Goal: Entertainment & Leisure: Browse casually

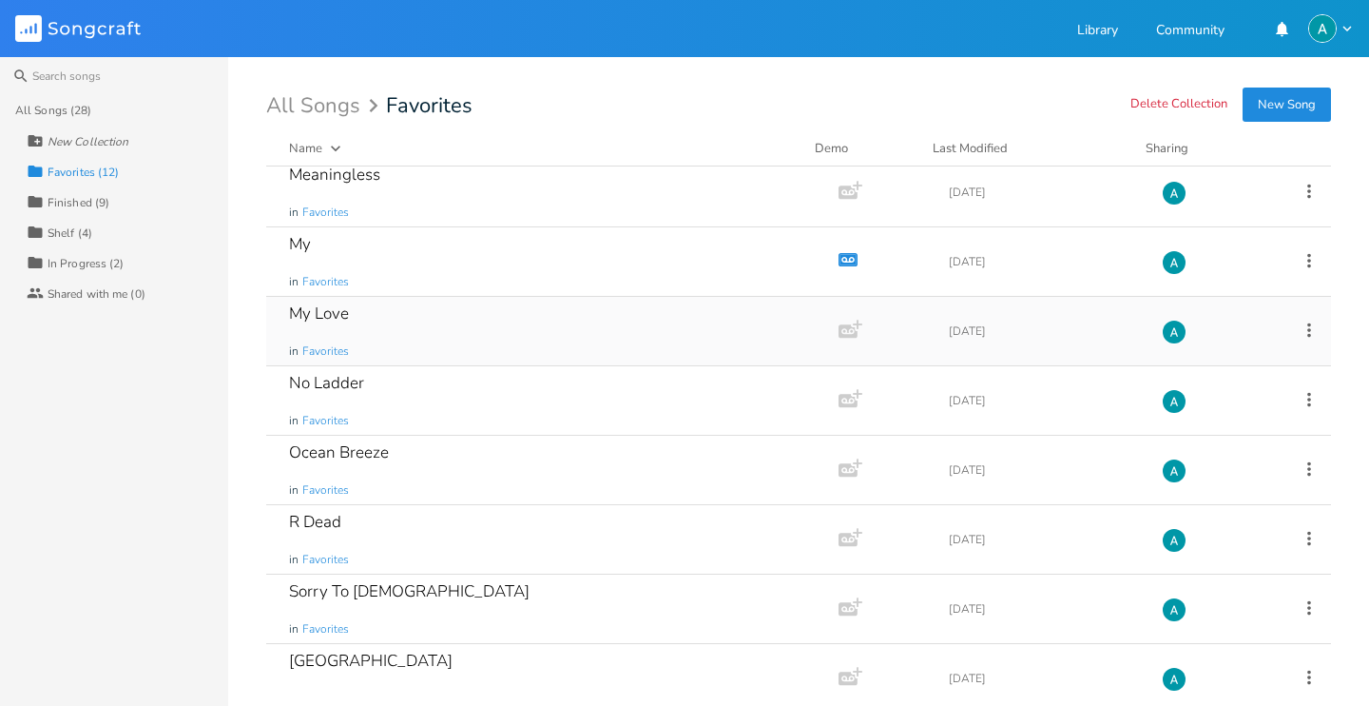
scroll to position [309, 0]
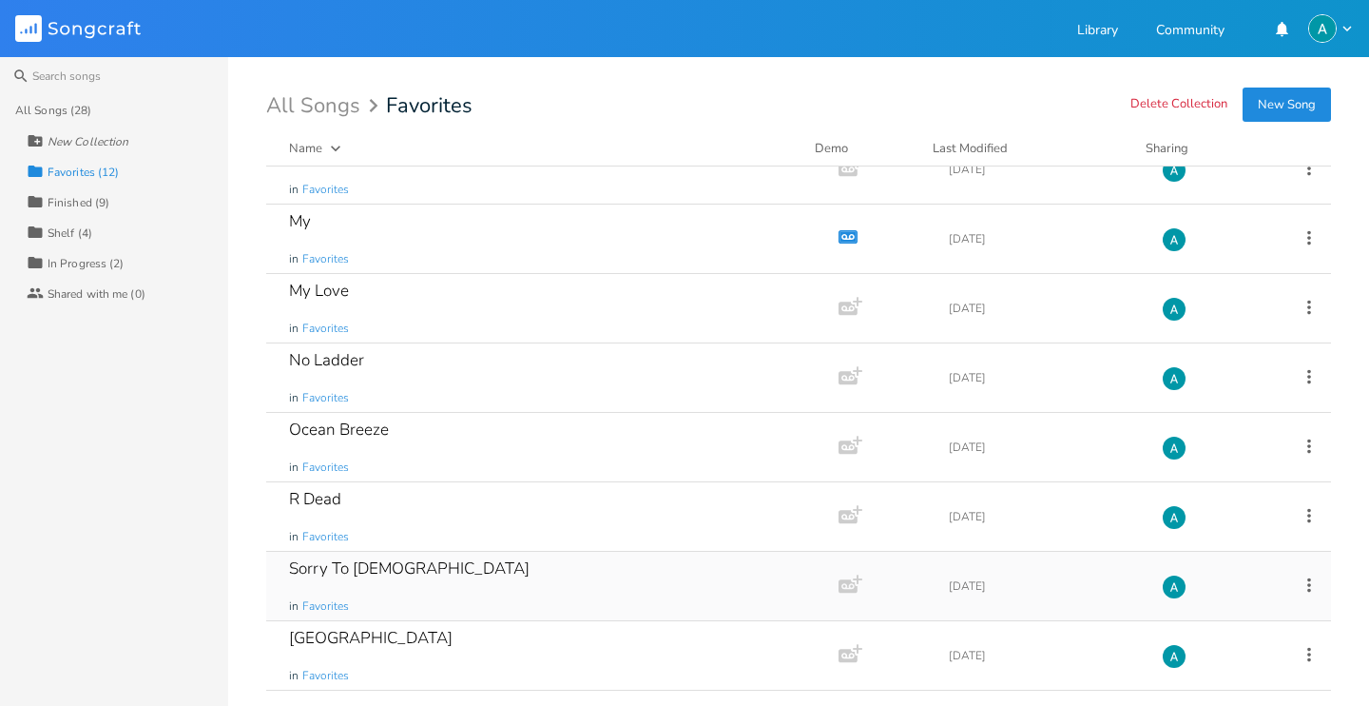
click at [406, 618] on div "Sorry To [DEMOGRAPHIC_DATA] in Favorites" at bounding box center [548, 586] width 519 height 68
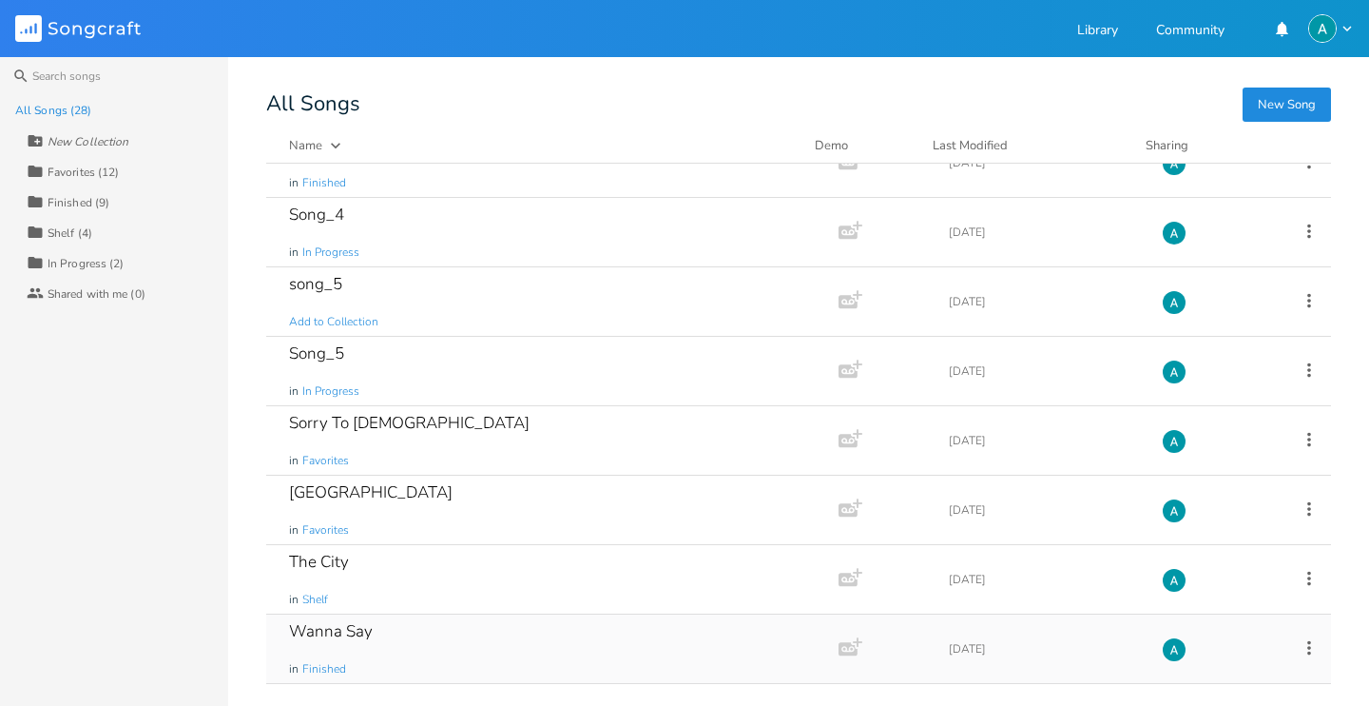
scroll to position [1417, 0]
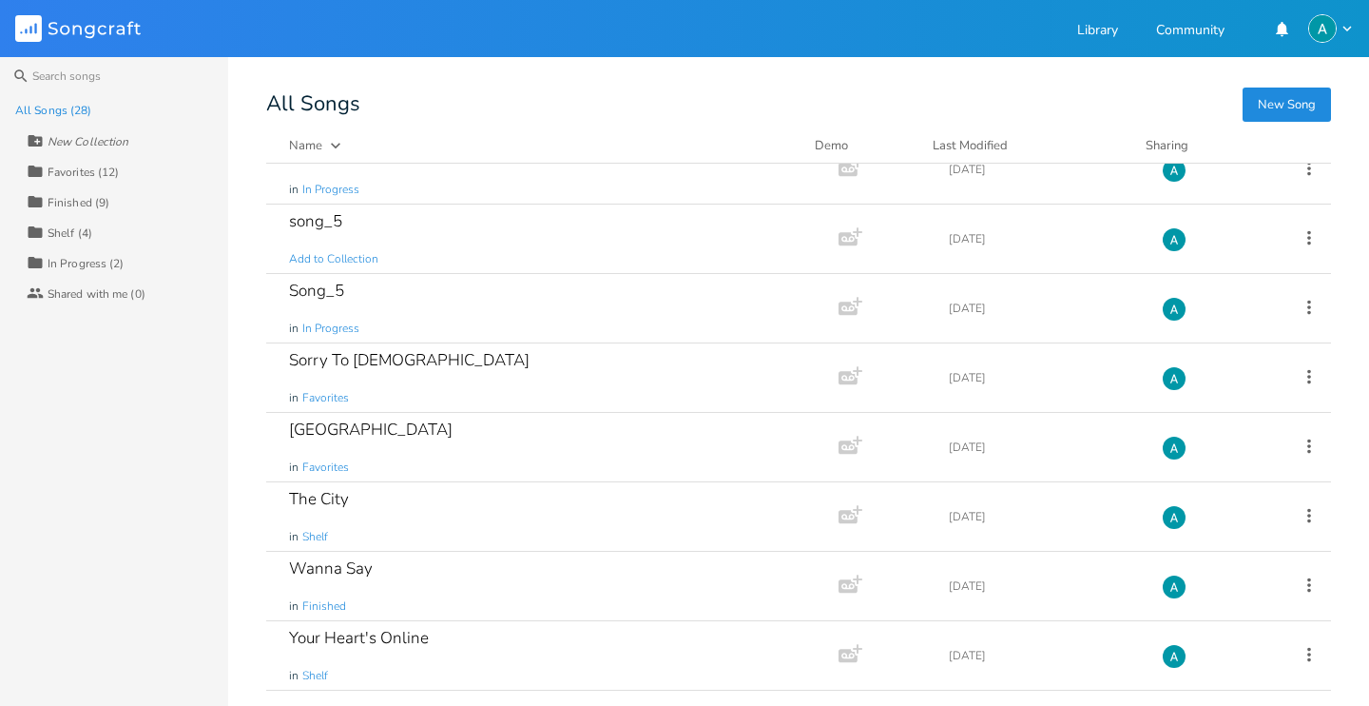
click at [132, 173] on div "Collection Favorites (12)" at bounding box center [128, 171] width 202 height 30
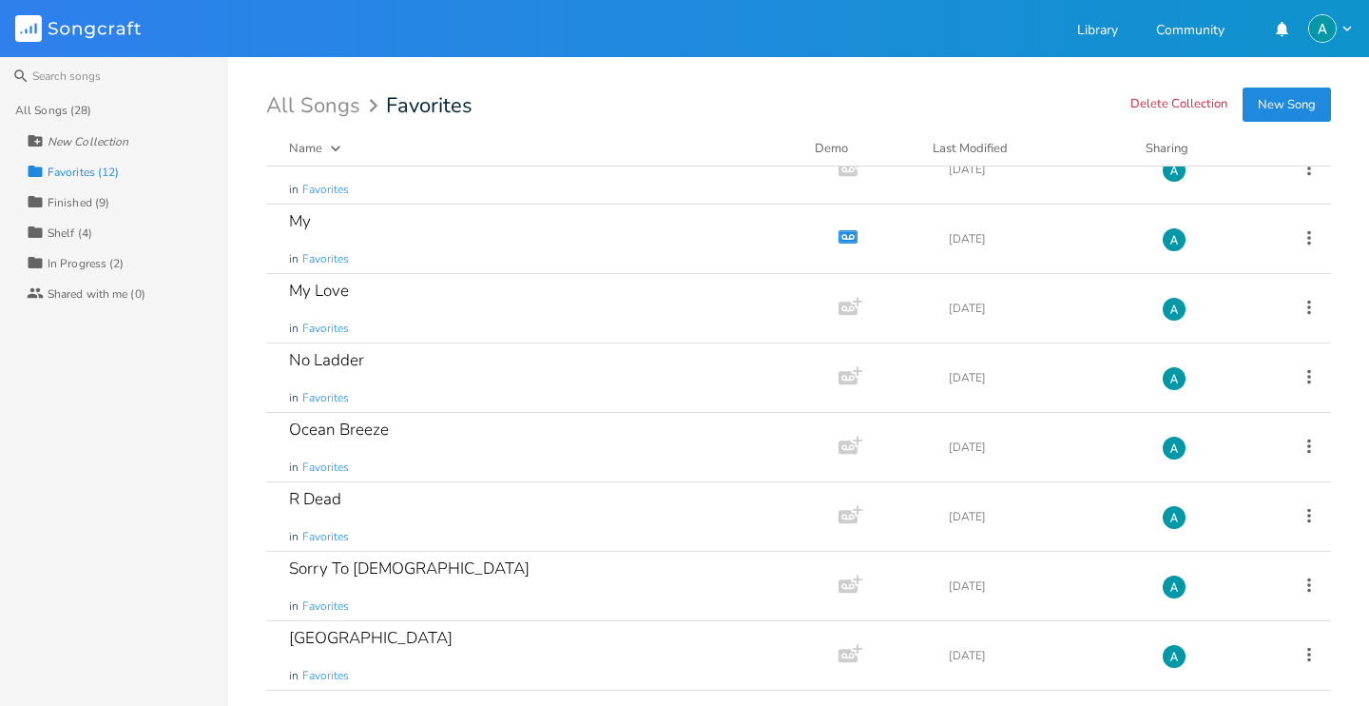
scroll to position [309, 0]
drag, startPoint x: 457, startPoint y: 626, endPoint x: 444, endPoint y: 630, distance: 13.8
click at [447, 629] on div "South Sea in Favorites" at bounding box center [548, 655] width 519 height 68
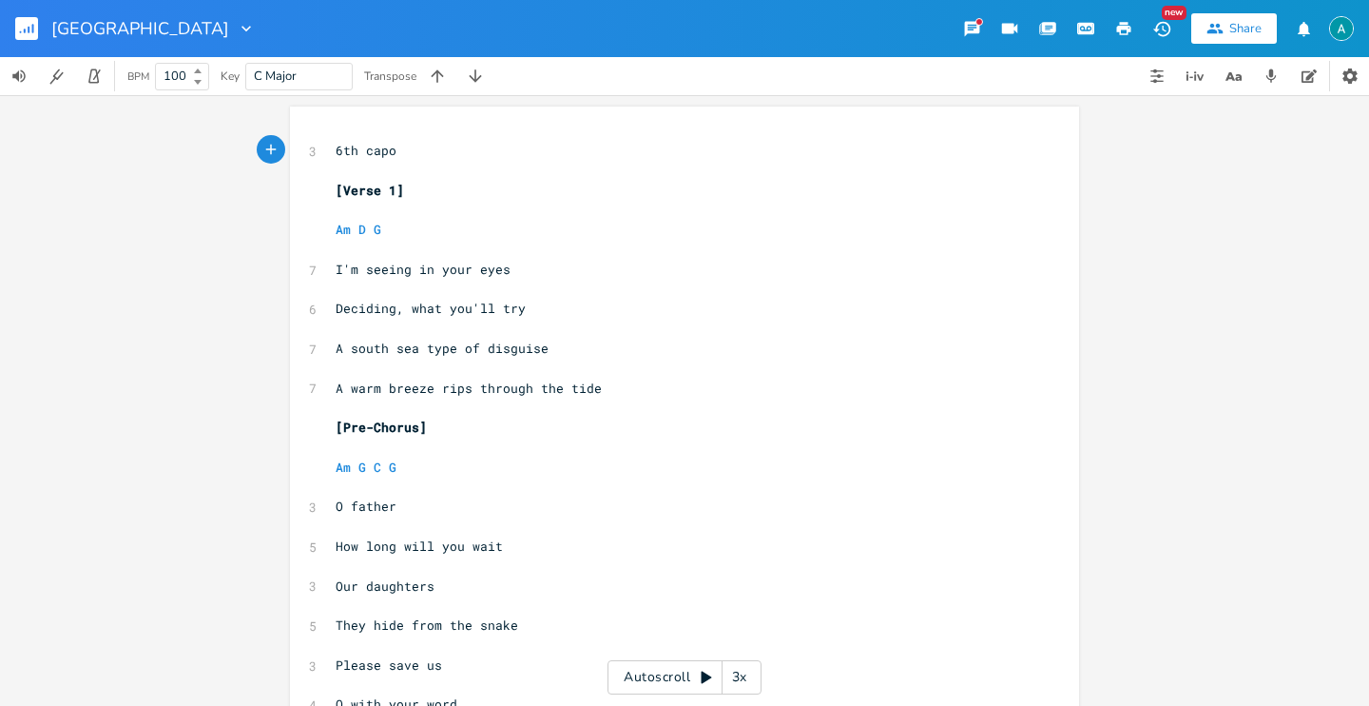
click at [624, 680] on div "Autoscroll 3x" at bounding box center [685, 677] width 154 height 34
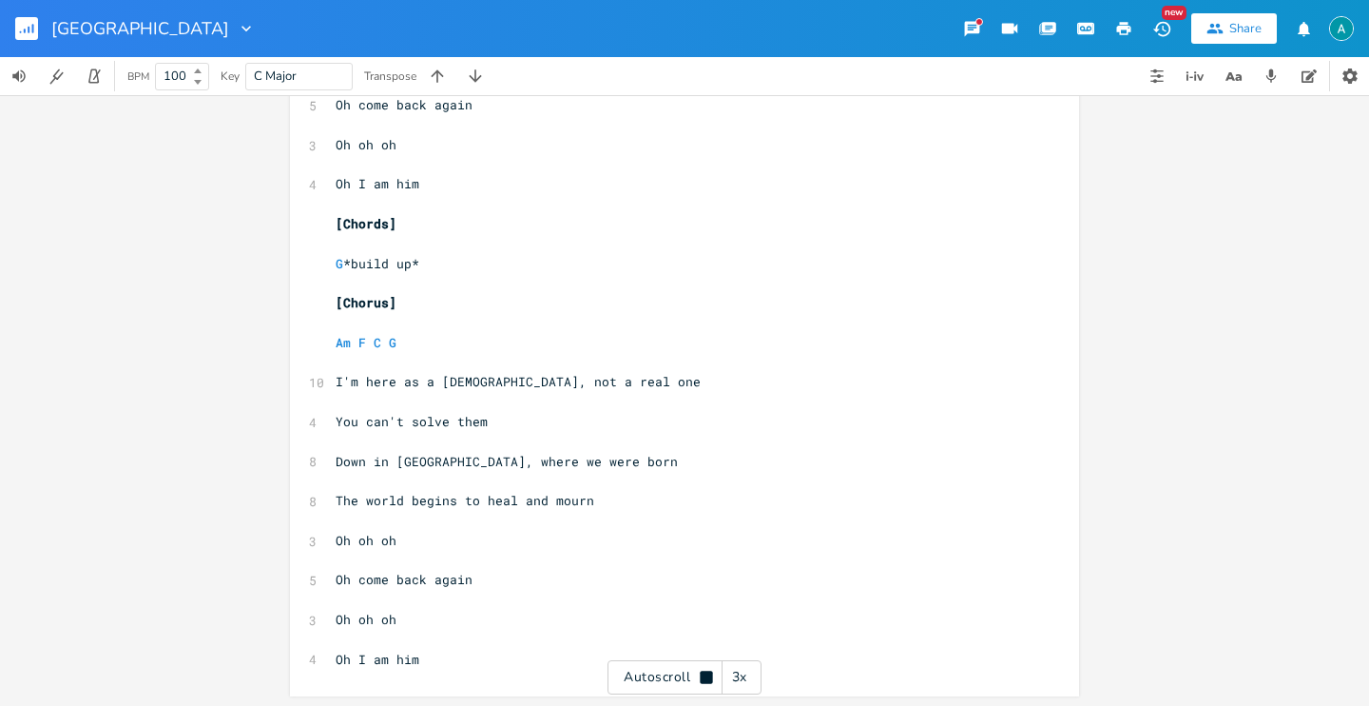
scroll to position [2064, 0]
click at [18, 36] on rect "button" at bounding box center [26, 28] width 23 height 23
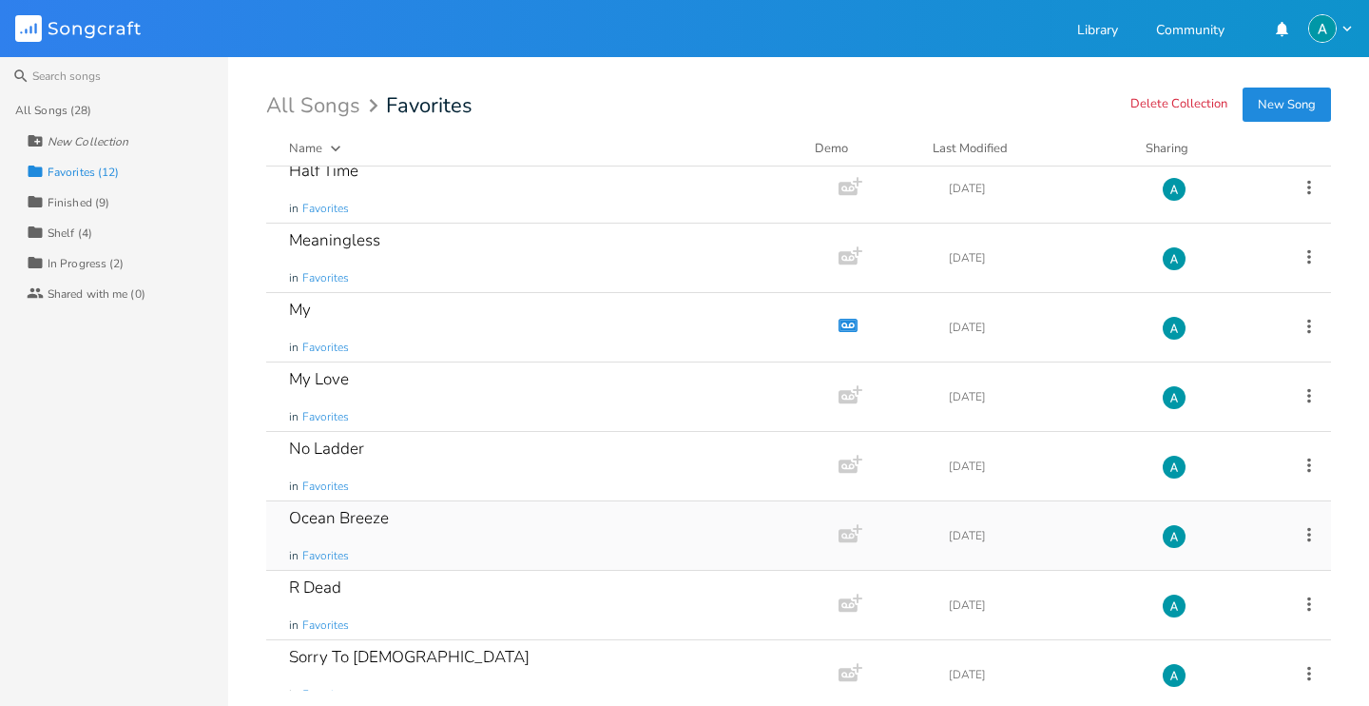
scroll to position [309, 0]
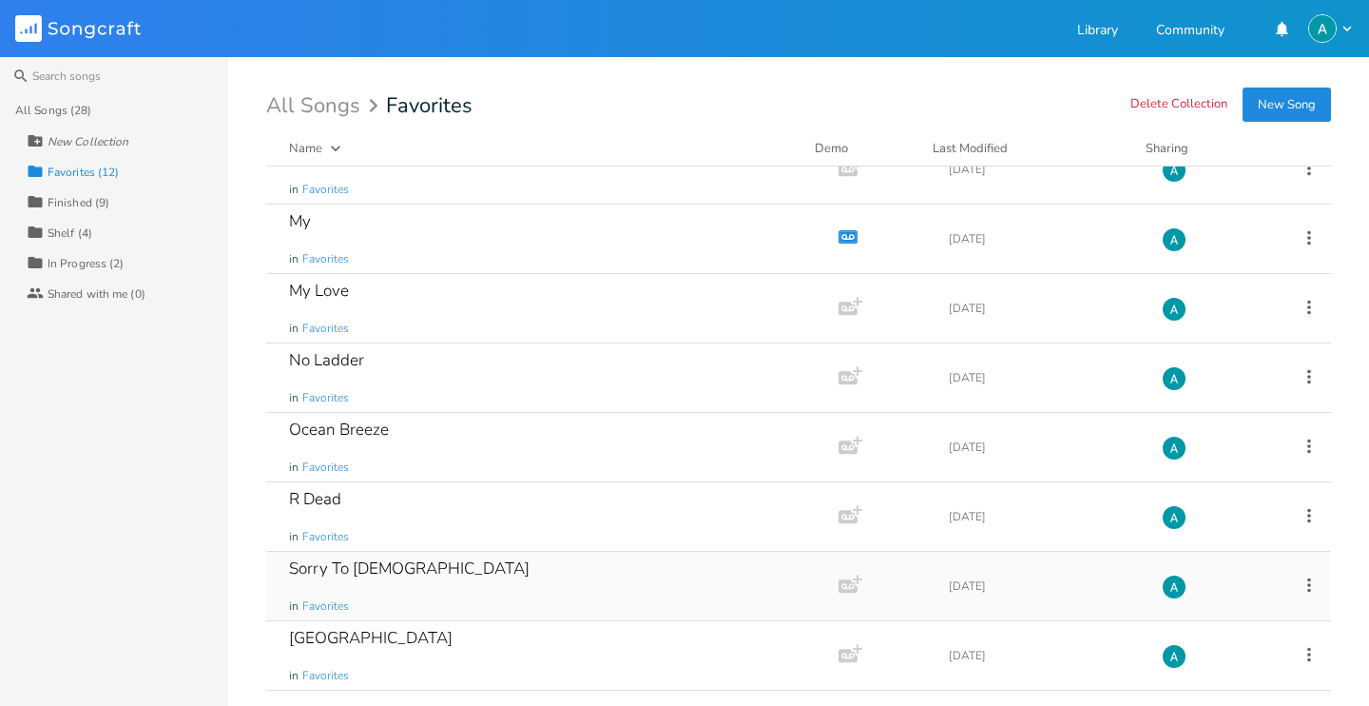
click at [610, 571] on div "Sorry To [DEMOGRAPHIC_DATA] in Favorites" at bounding box center [548, 586] width 519 height 68
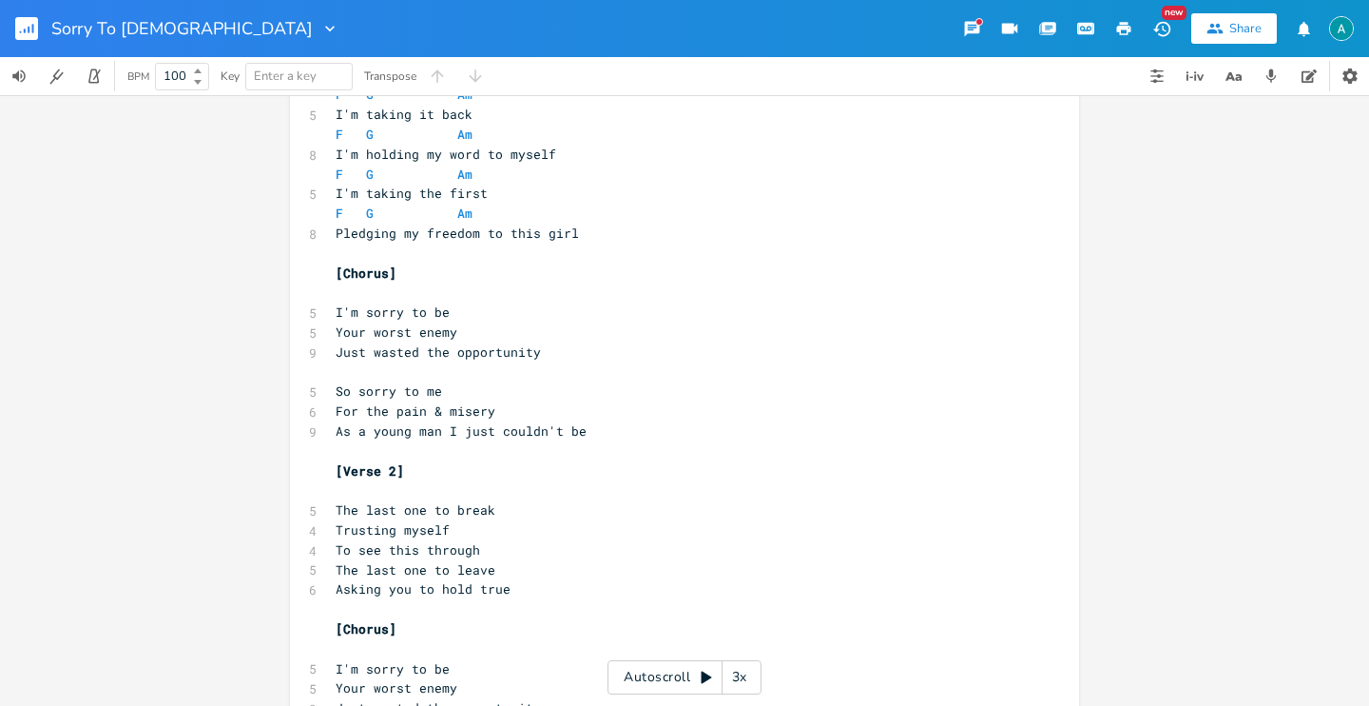
scroll to position [131, 0]
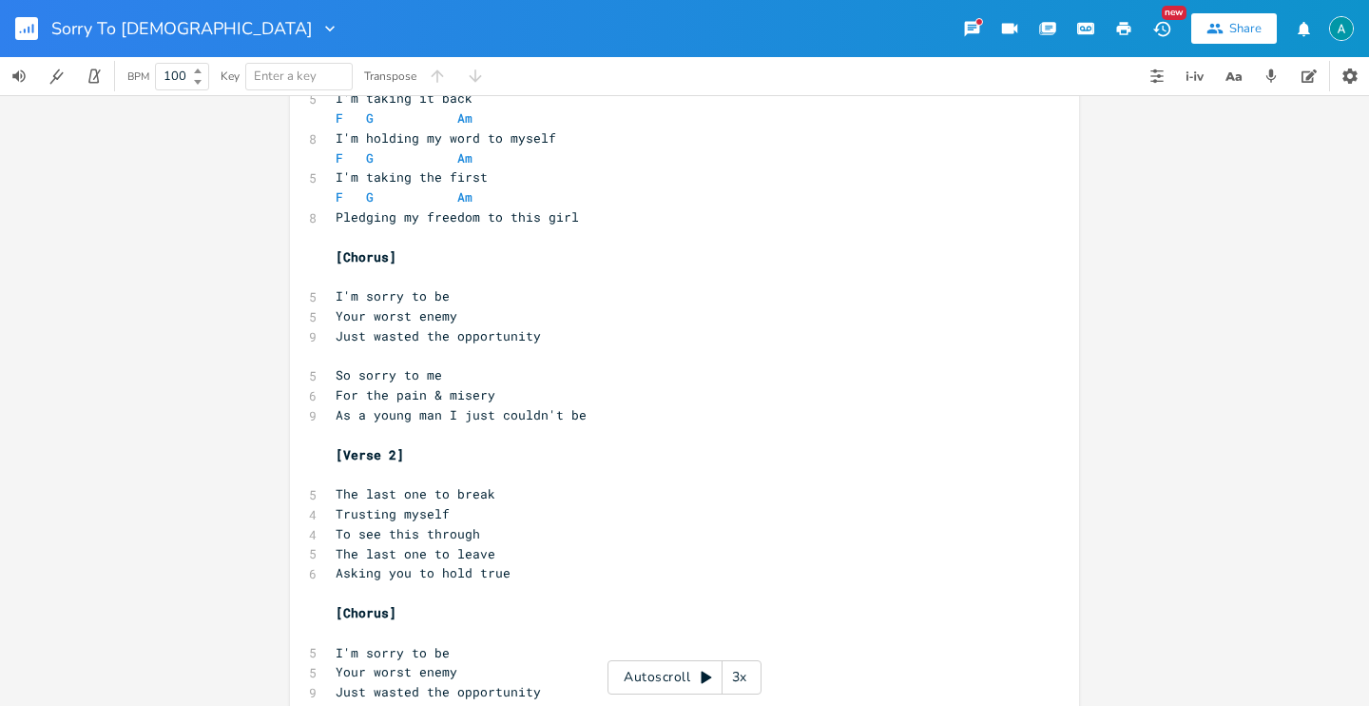
click at [24, 30] on icon "button" at bounding box center [25, 31] width 2 height 5
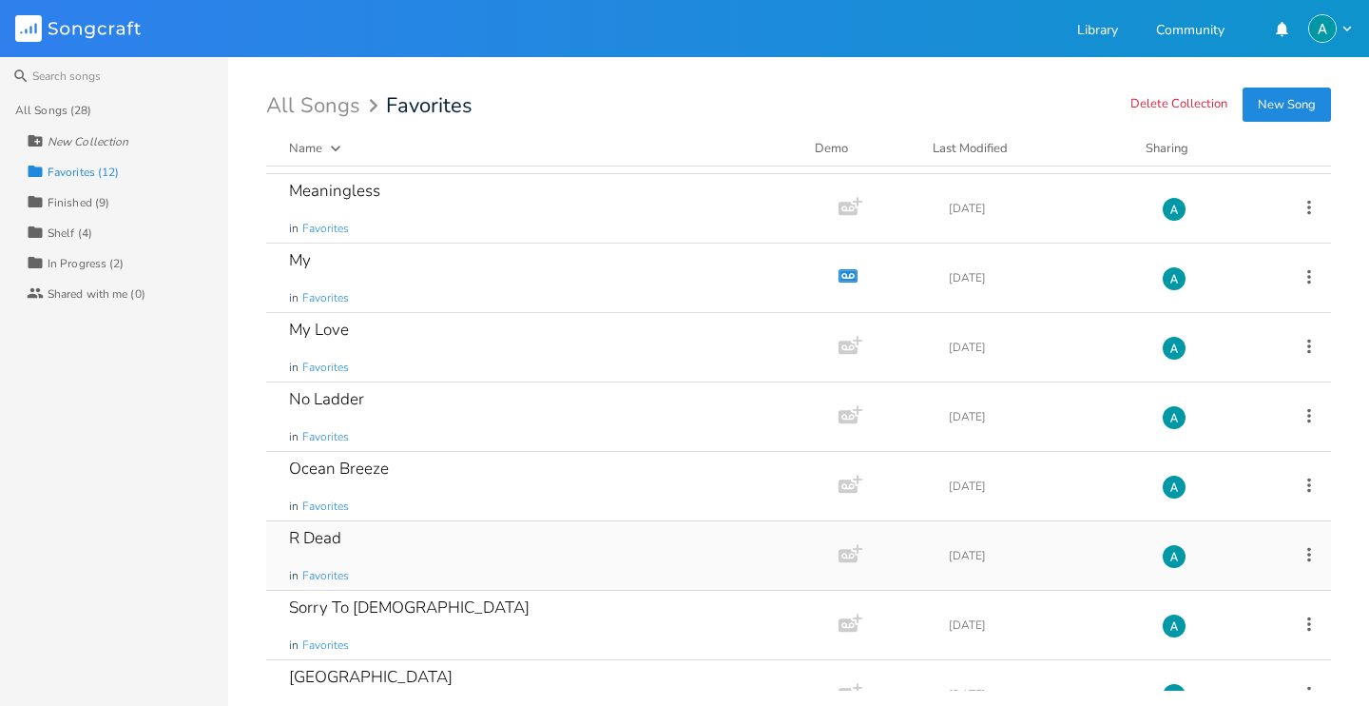
scroll to position [309, 0]
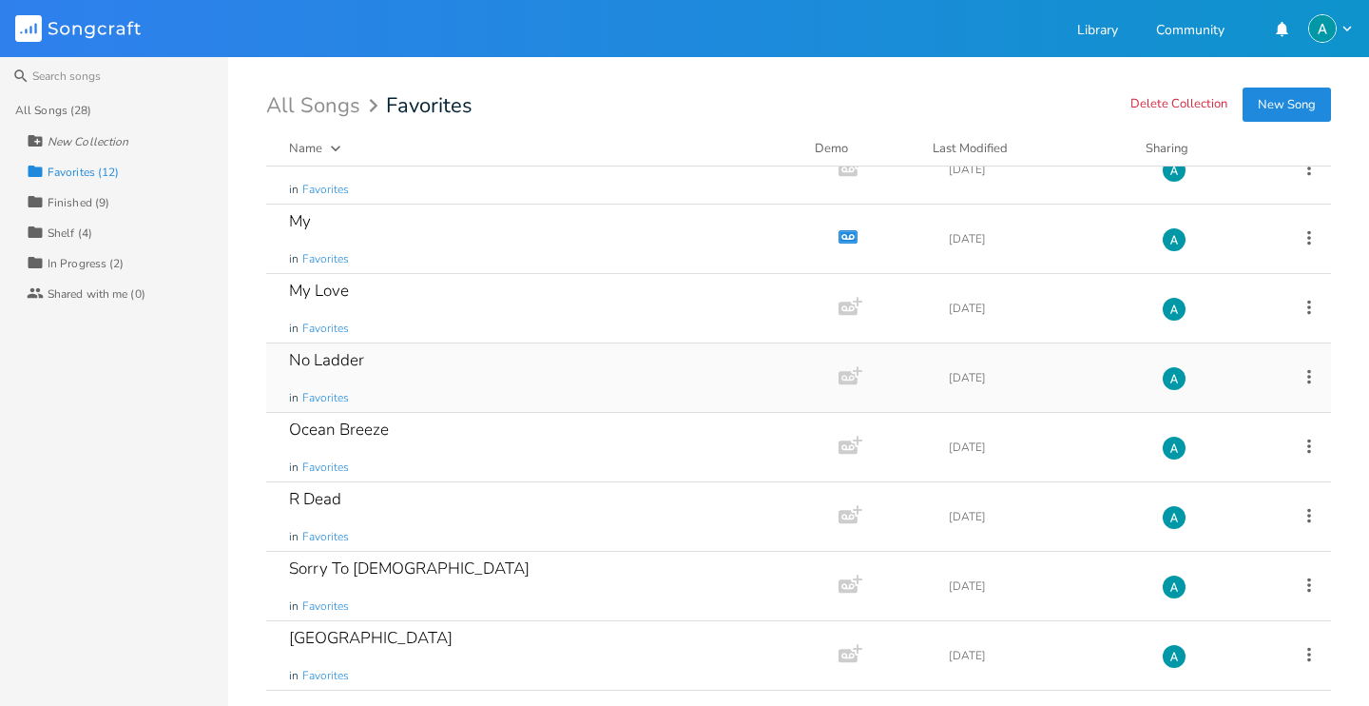
click at [444, 366] on div "No Ladder in Favorites" at bounding box center [548, 377] width 519 height 68
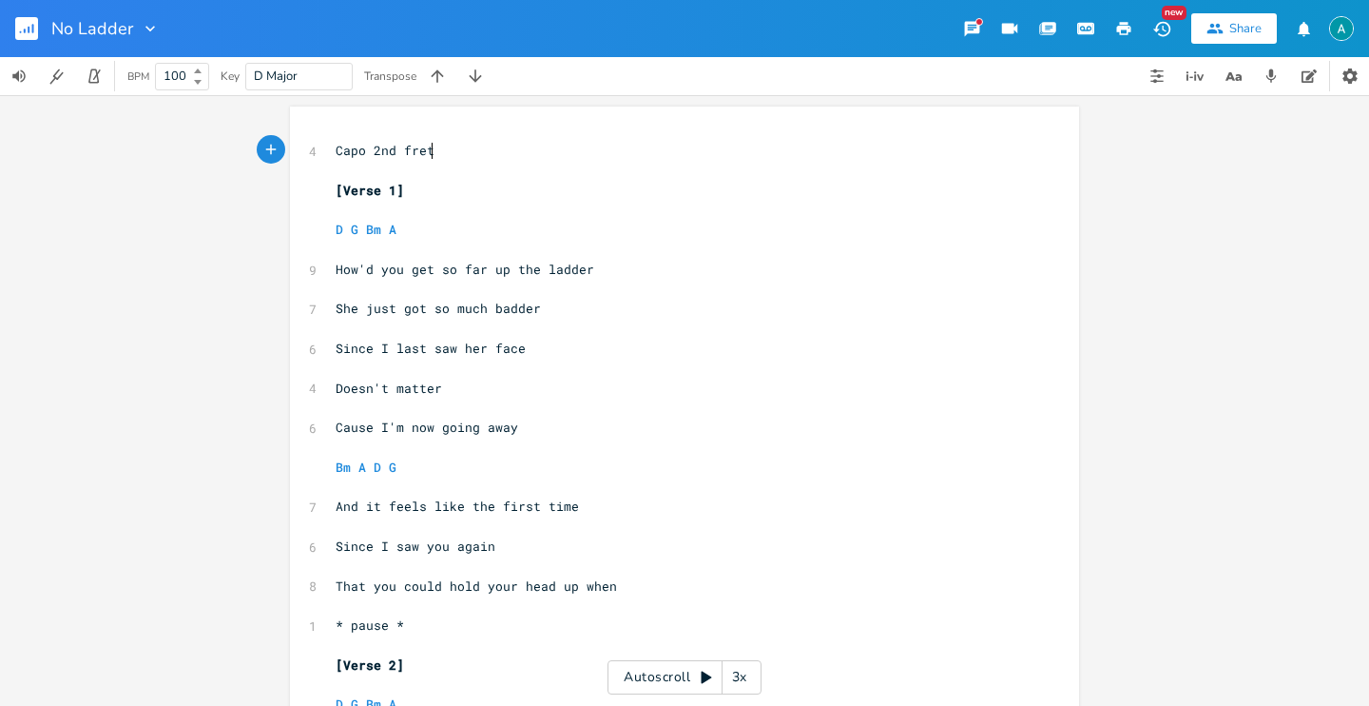
click at [651, 675] on div "Autoscroll 3x" at bounding box center [685, 677] width 154 height 34
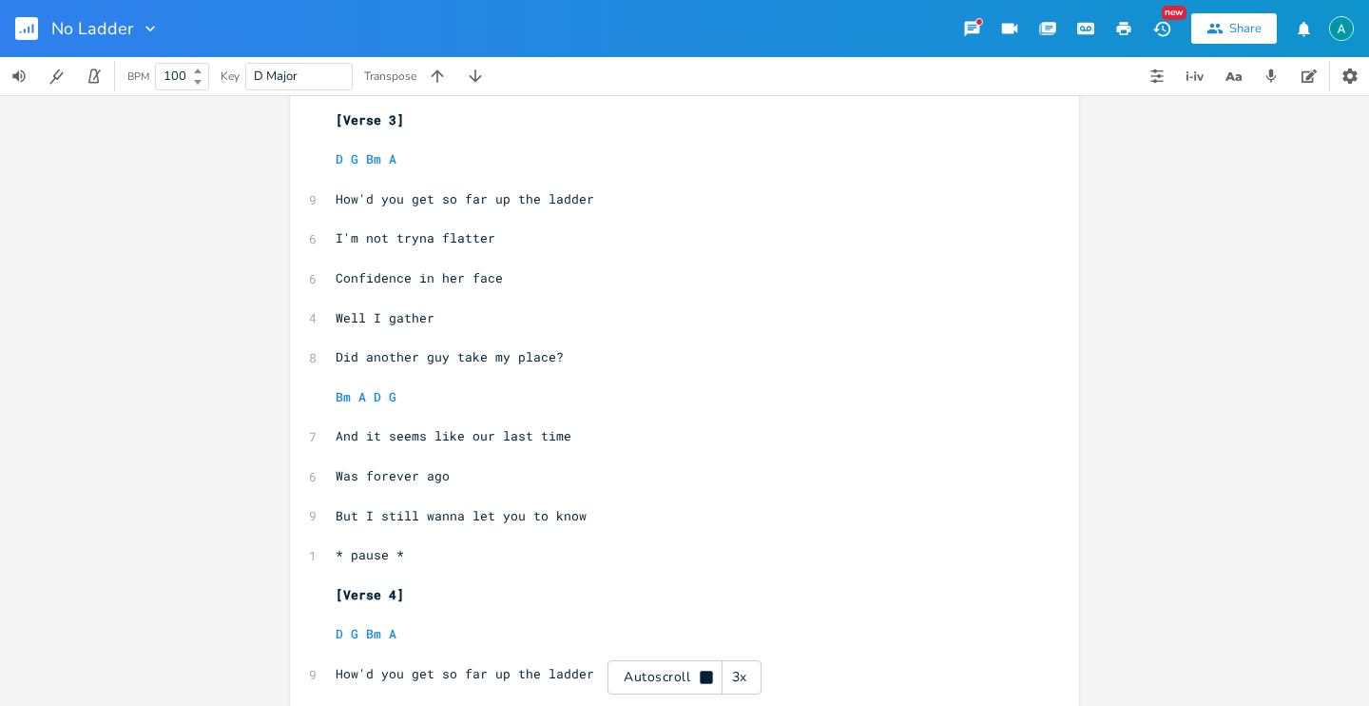
scroll to position [1140, 0]
drag, startPoint x: 660, startPoint y: 672, endPoint x: 400, endPoint y: 477, distance: 324.6
click at [660, 672] on div "Autoscroll 3x" at bounding box center [685, 677] width 154 height 34
click at [21, 42] on button "button" at bounding box center [34, 29] width 38 height 46
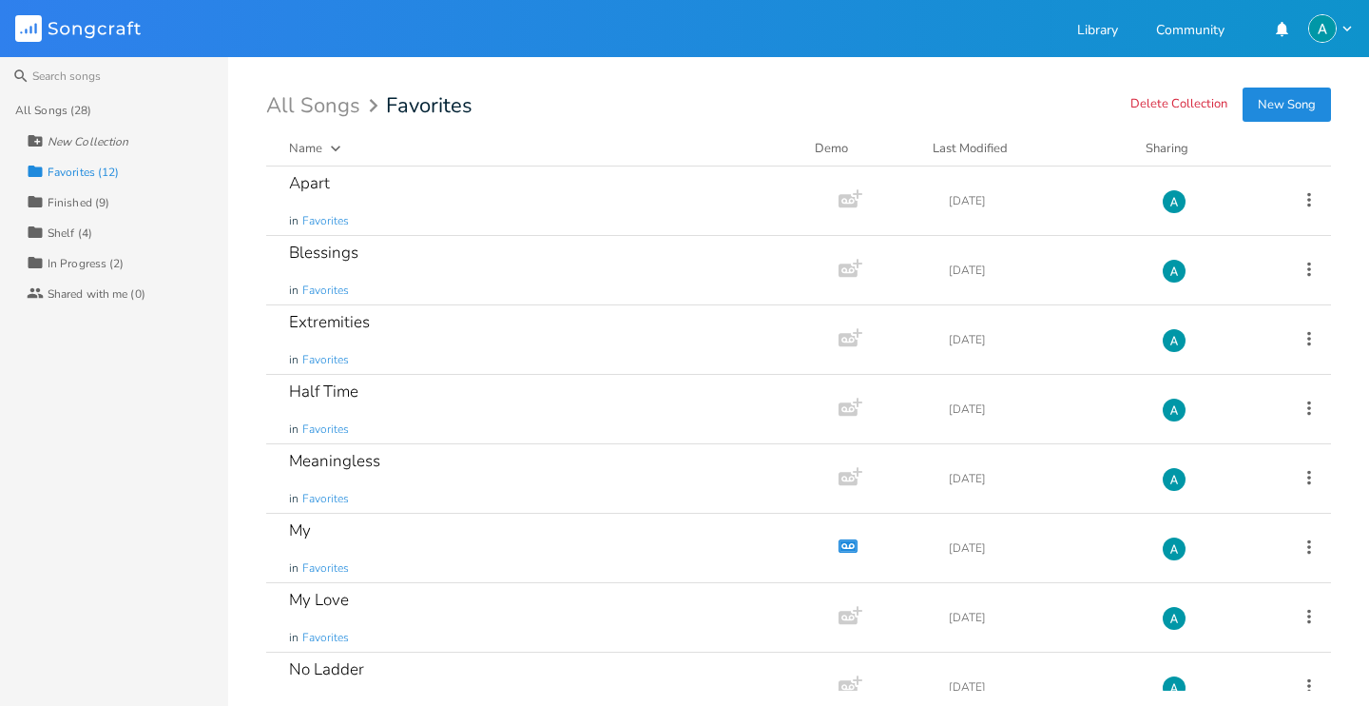
scroll to position [309, 0]
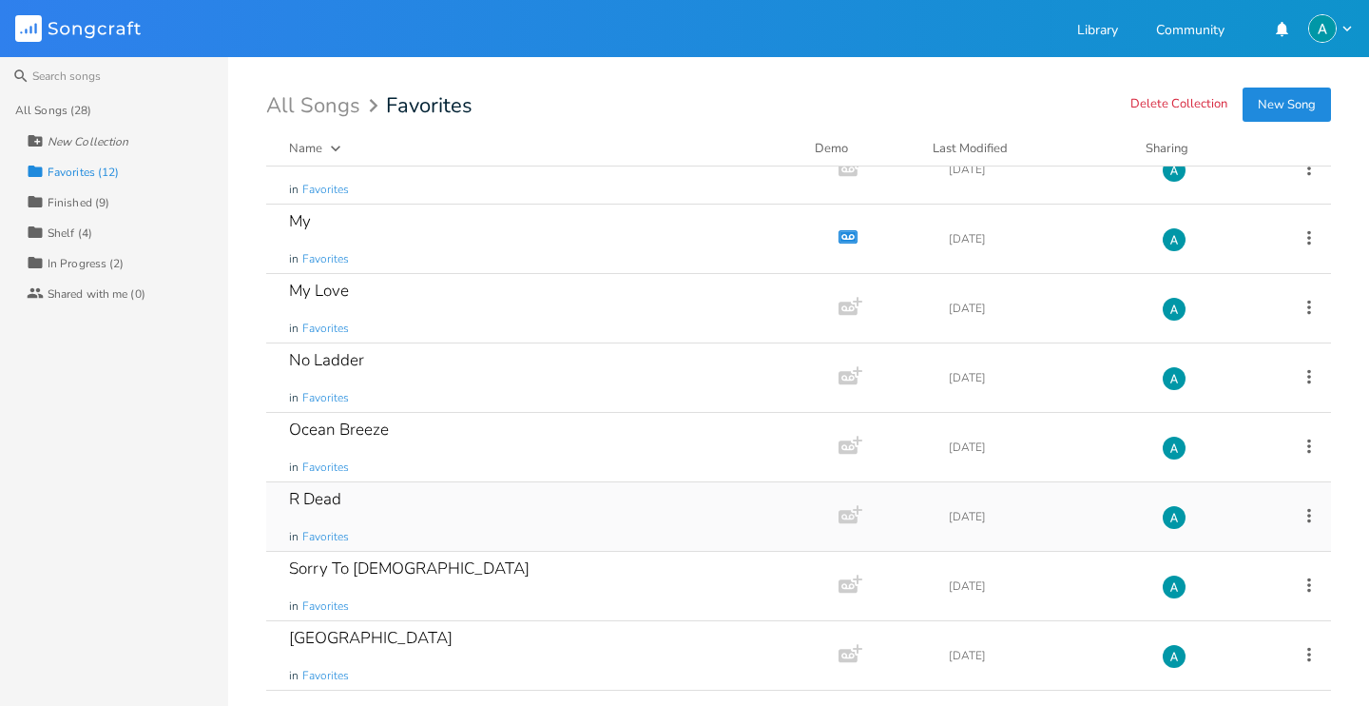
click at [495, 487] on div "R Dead in Favorites" at bounding box center [548, 516] width 519 height 68
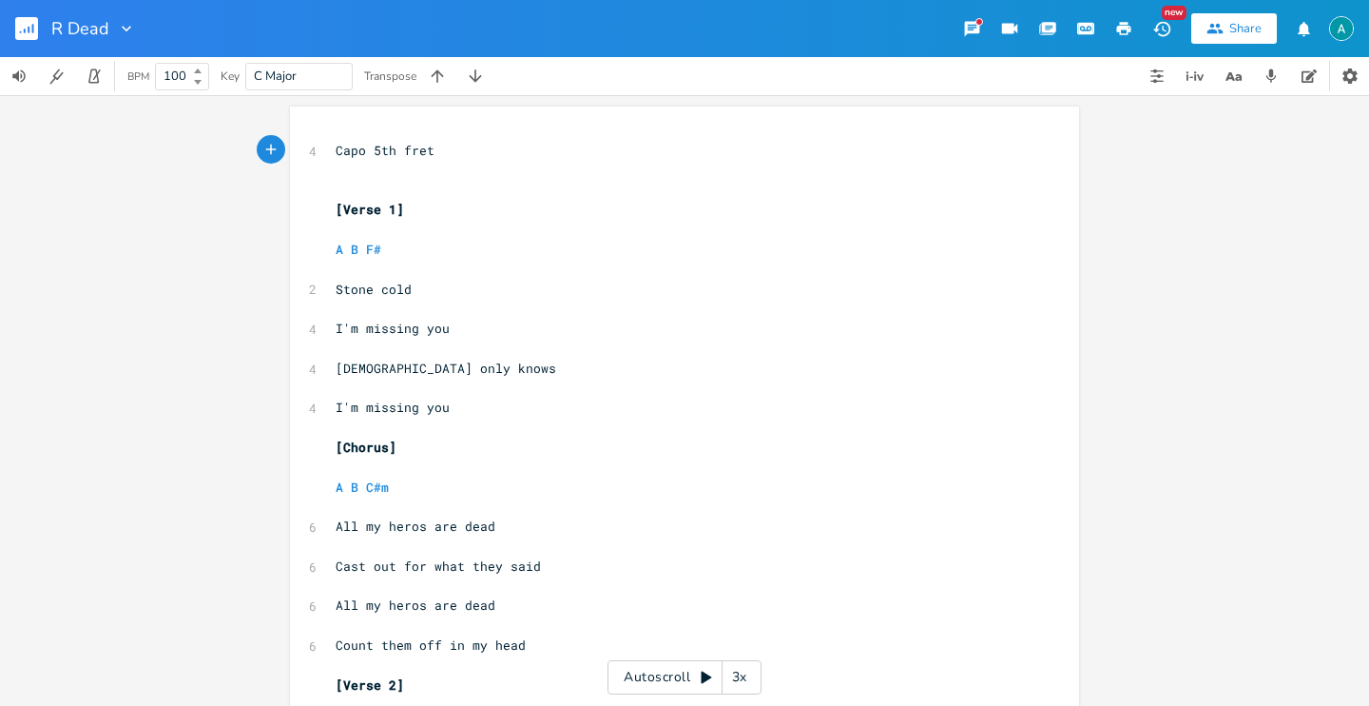
click at [641, 667] on div "Autoscroll 3x" at bounding box center [685, 677] width 154 height 34
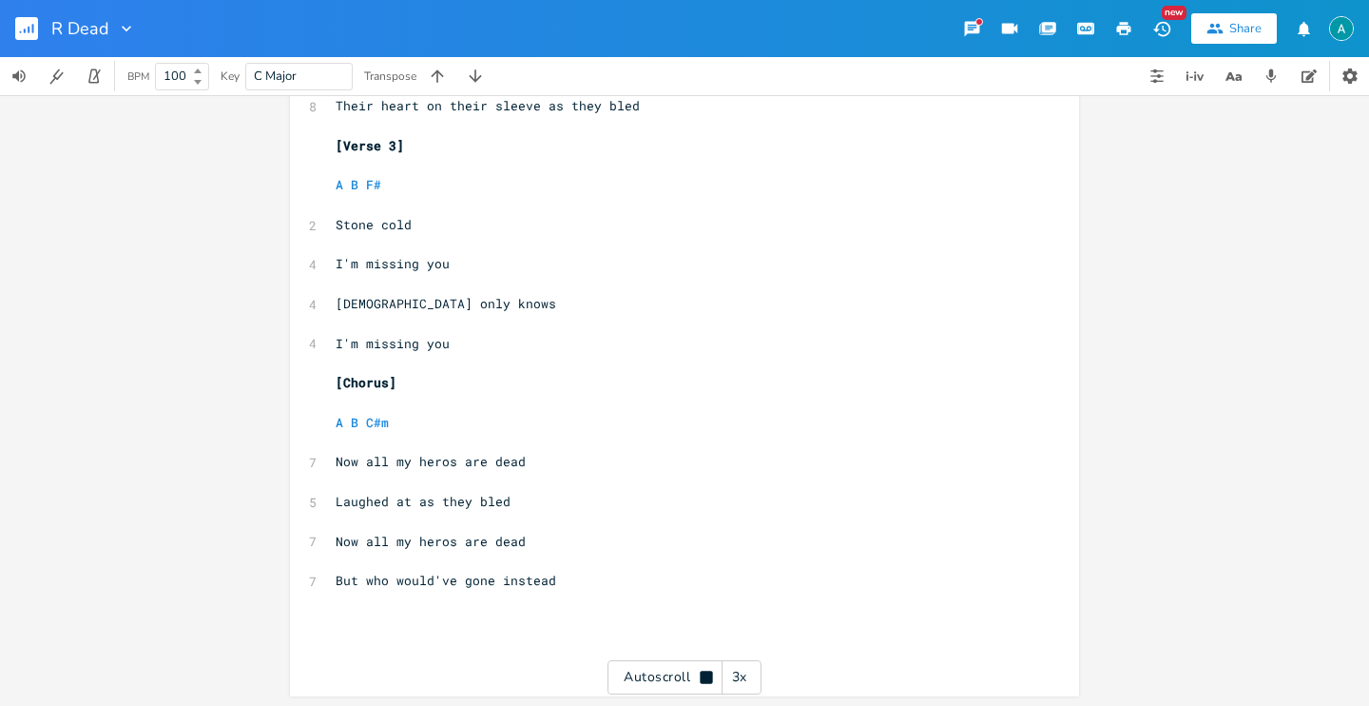
scroll to position [1016, 0]
click at [15, 14] on button "button" at bounding box center [34, 29] width 38 height 46
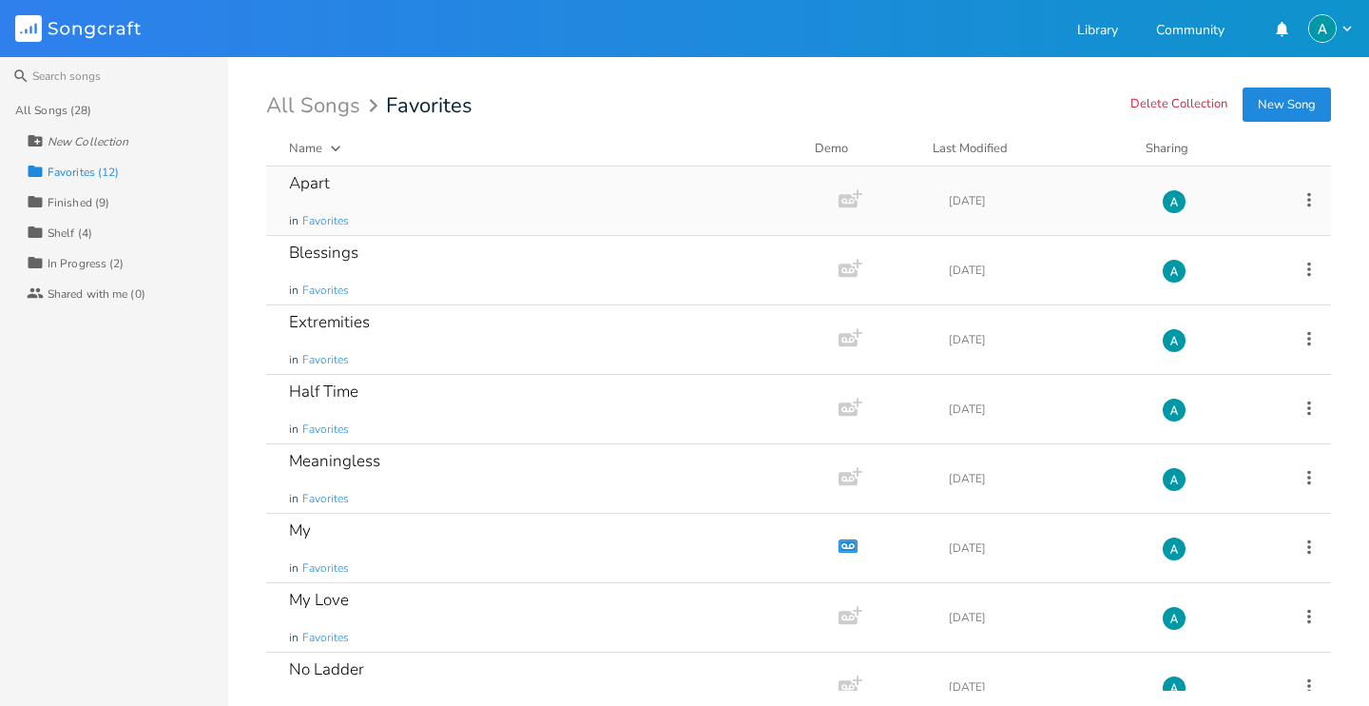
click at [399, 219] on div "Apart in Favorites" at bounding box center [548, 200] width 519 height 68
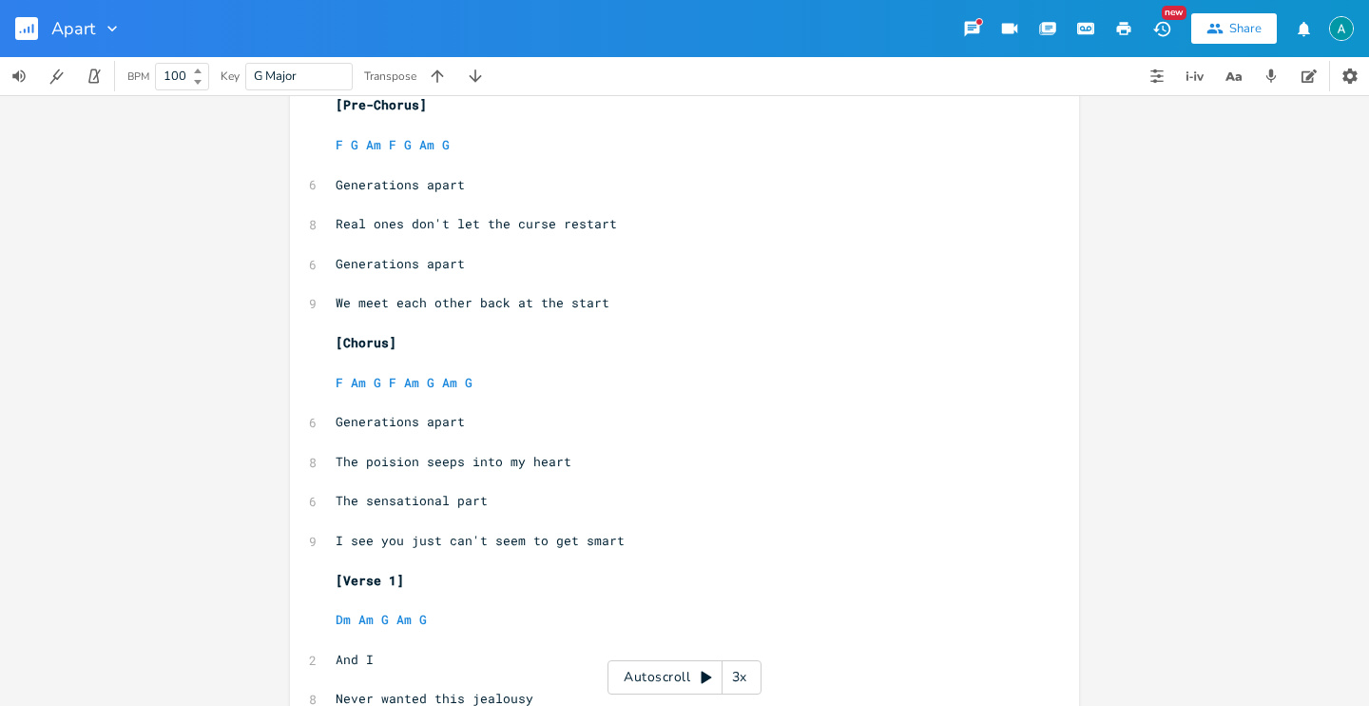
scroll to position [107, 0]
click at [678, 672] on div "Autoscroll 3x" at bounding box center [685, 677] width 154 height 34
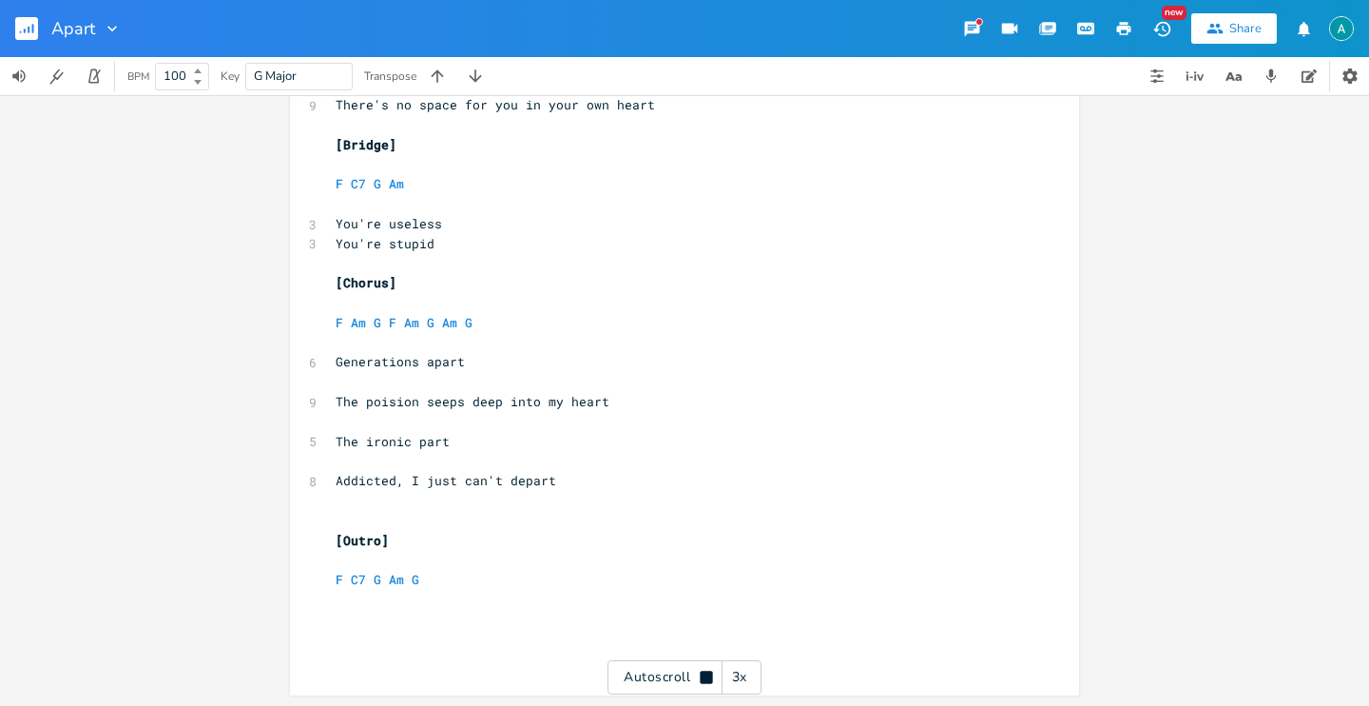
scroll to position [1016, 0]
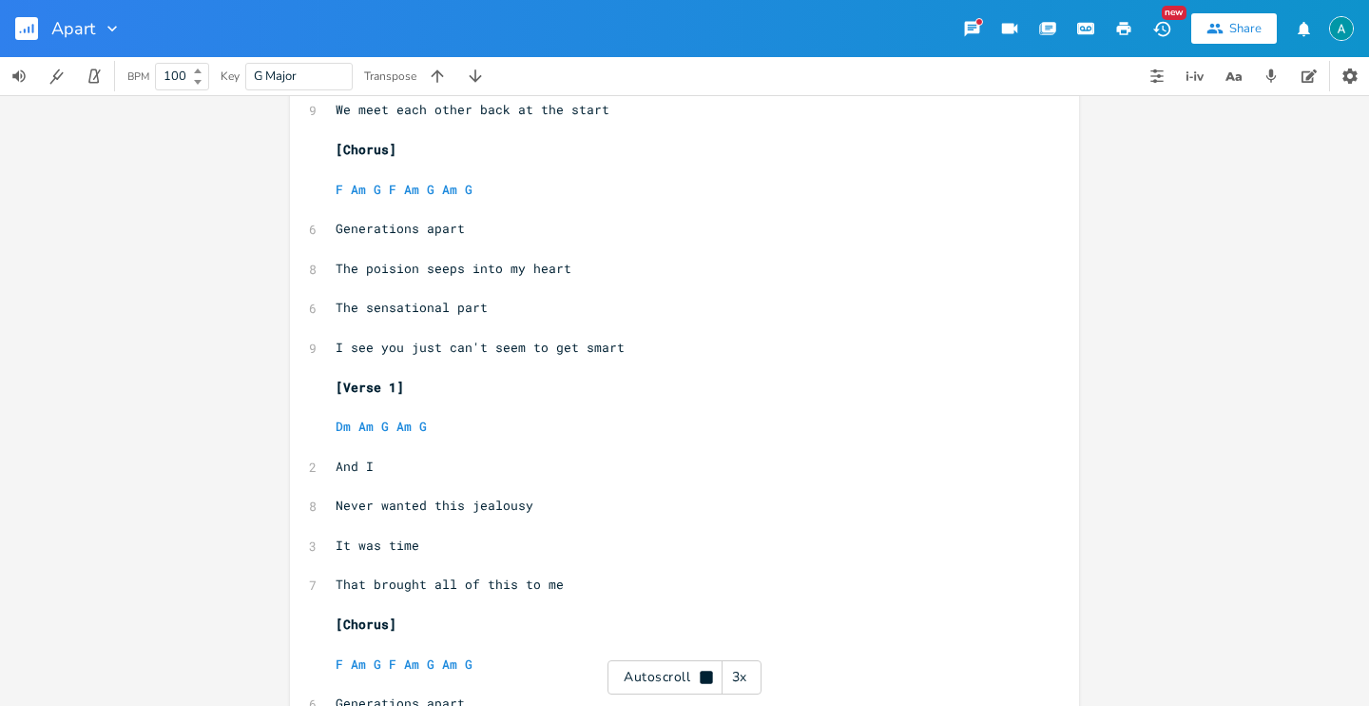
click at [664, 663] on div "Autoscroll 3x" at bounding box center [685, 677] width 154 height 34
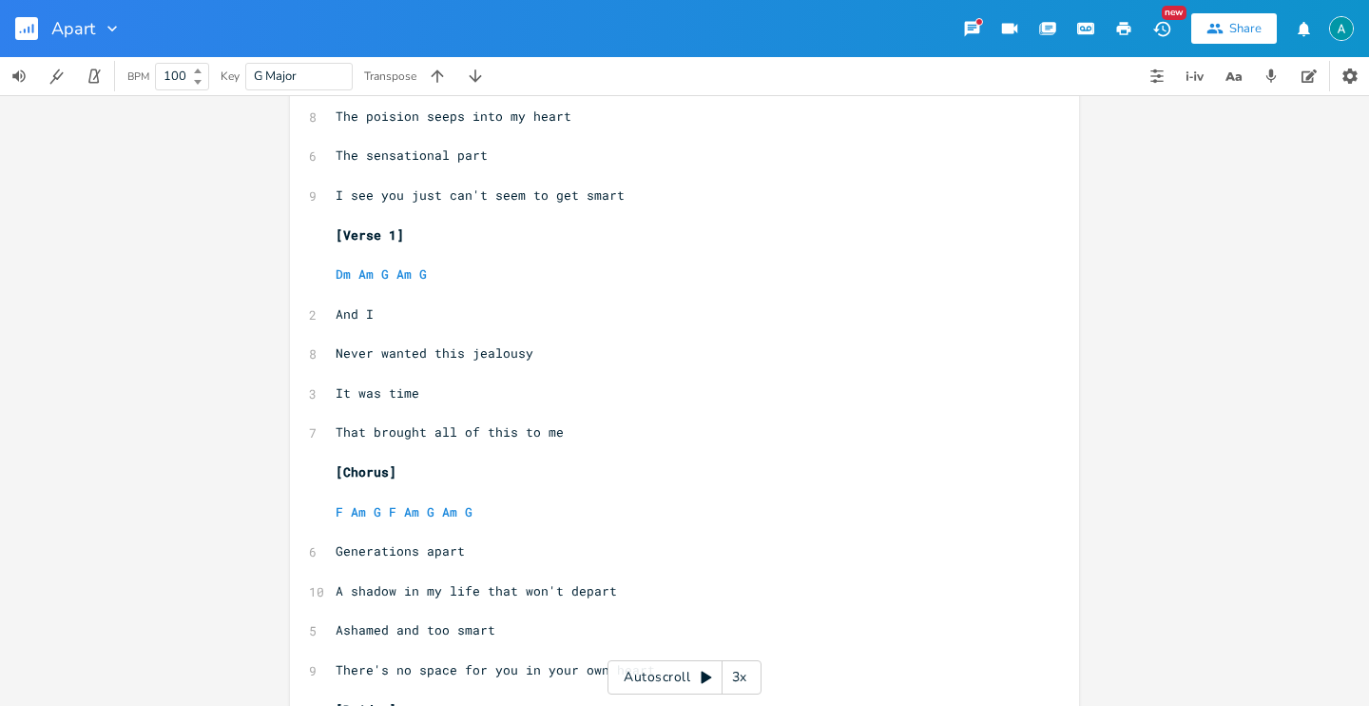
scroll to position [76, 0]
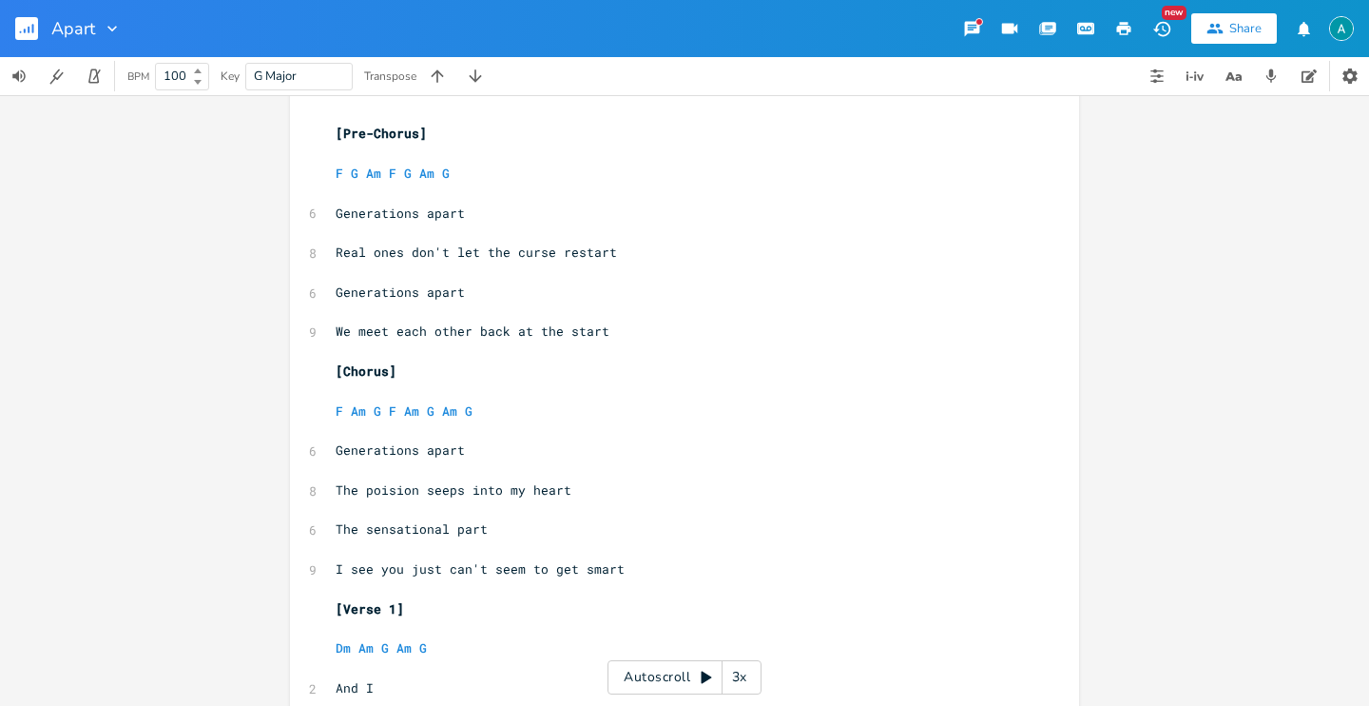
click at [363, 448] on span "Generations apart" at bounding box center [400, 449] width 129 height 17
type textarea "Together but"
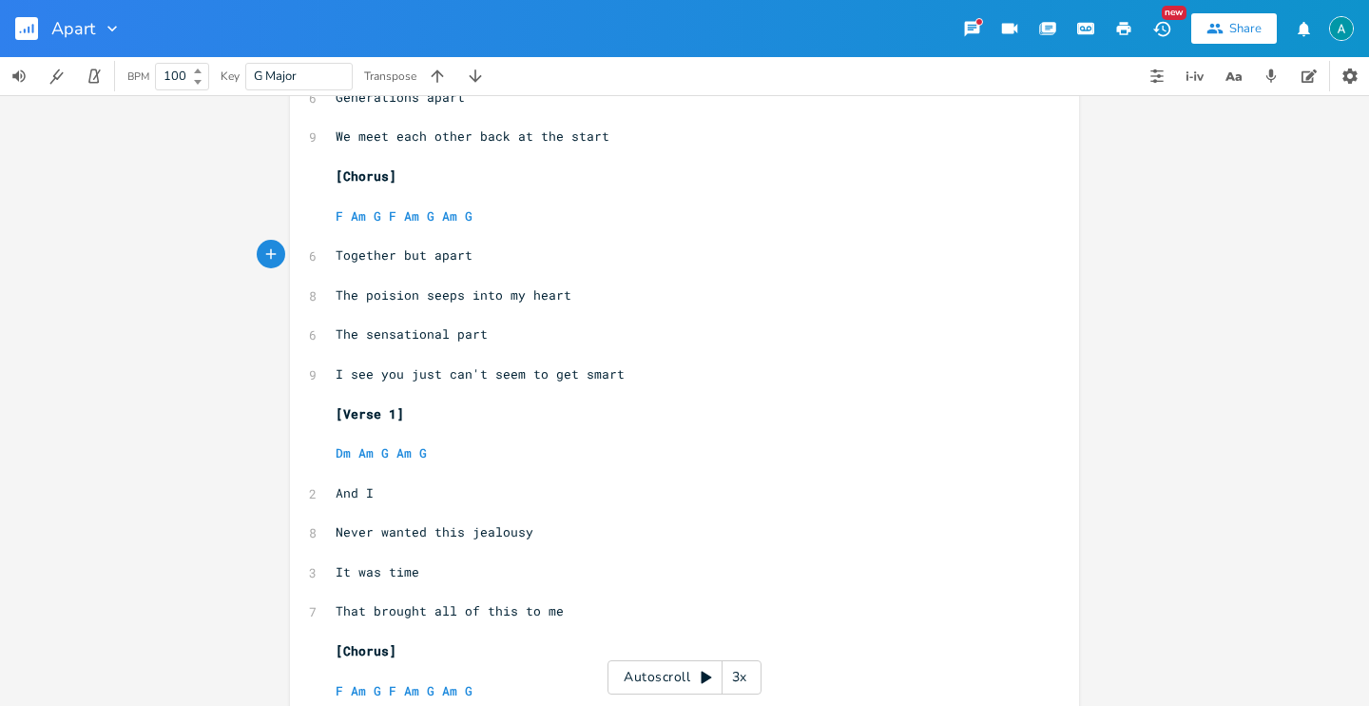
scroll to position [91, 0]
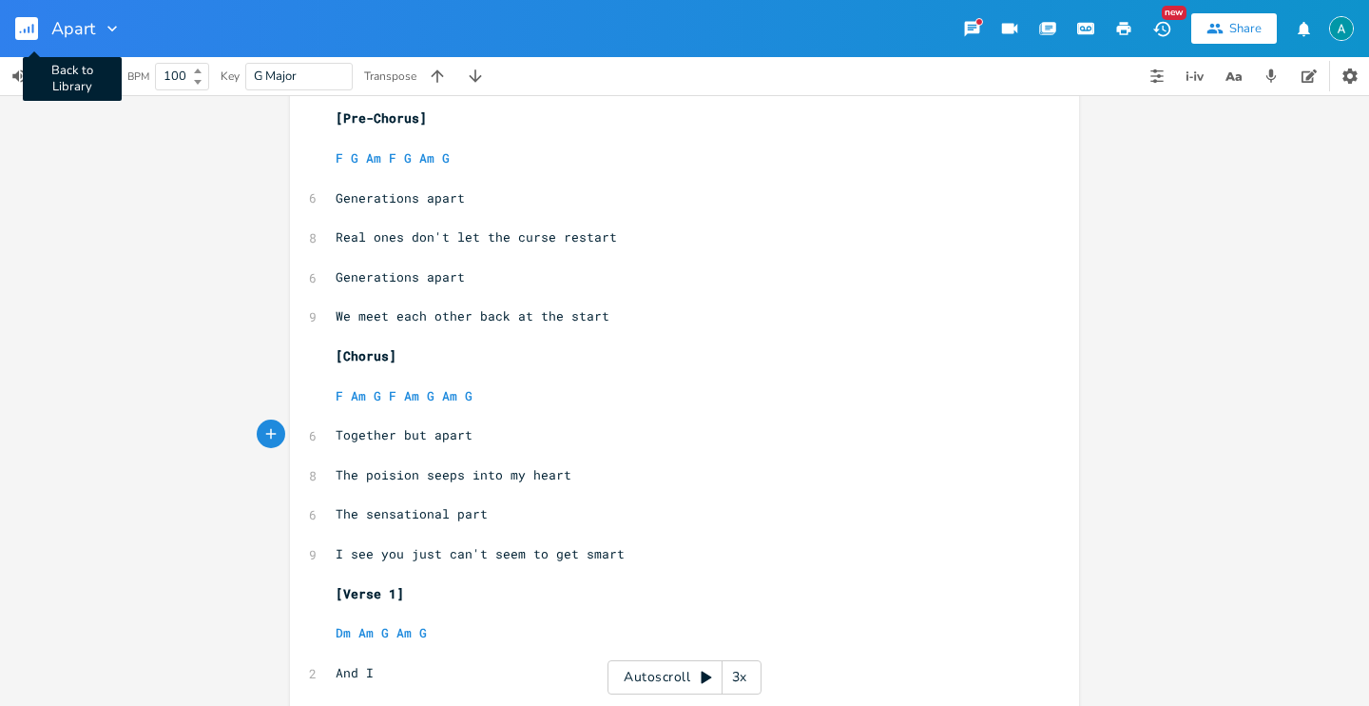
click at [26, 28] on rect "button" at bounding box center [26, 28] width 23 height 23
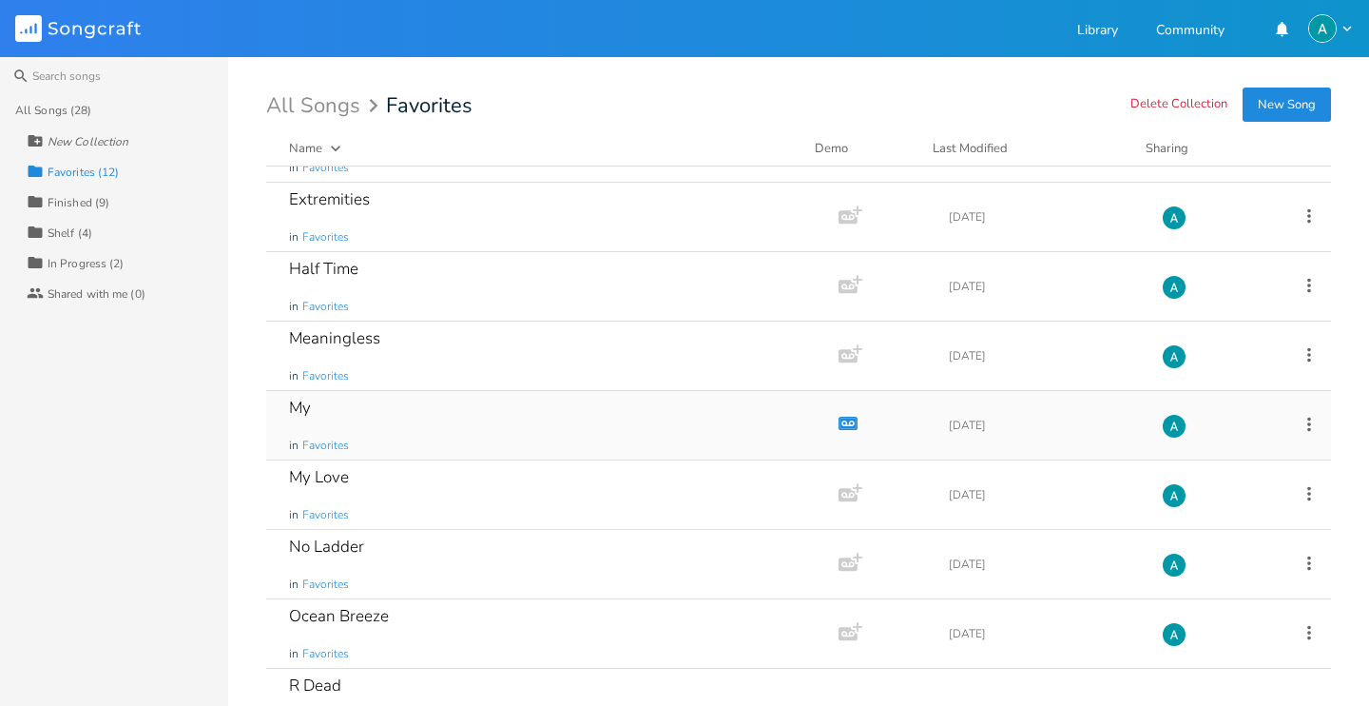
scroll to position [112, 0]
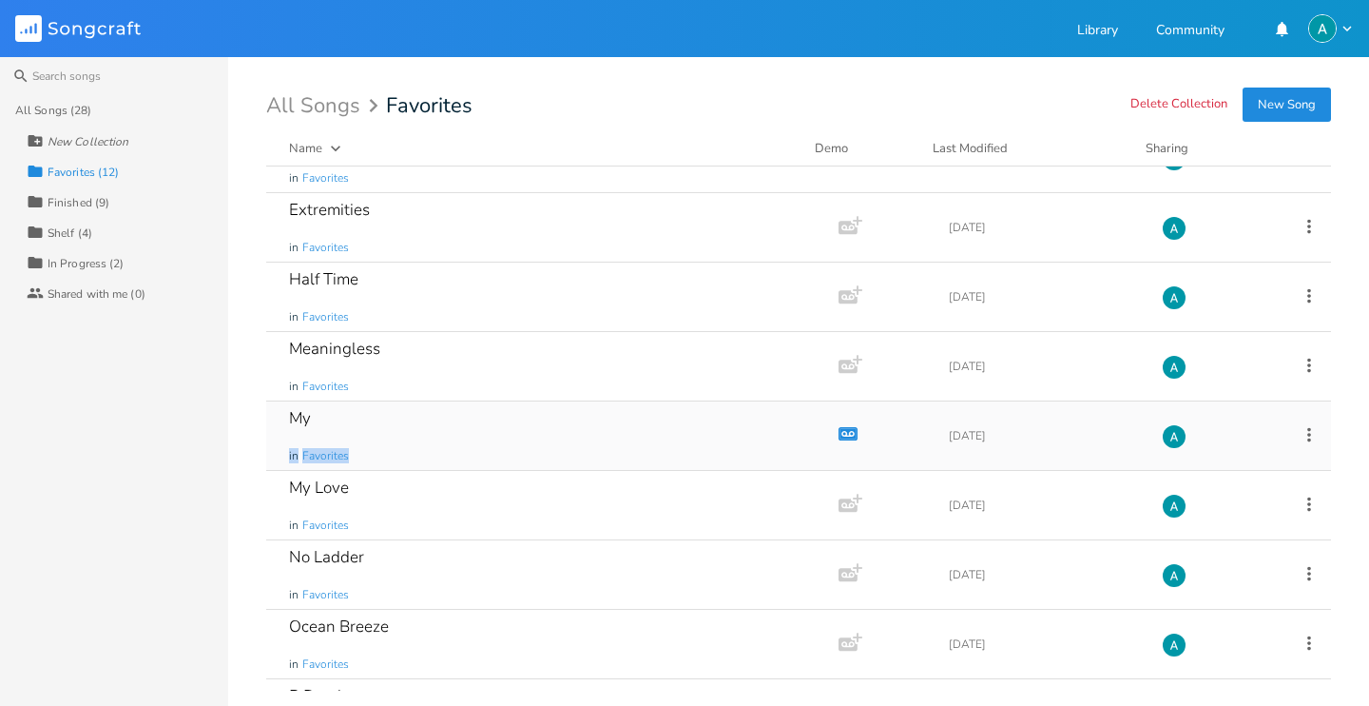
click at [361, 438] on div "My in Favorites" at bounding box center [548, 435] width 519 height 68
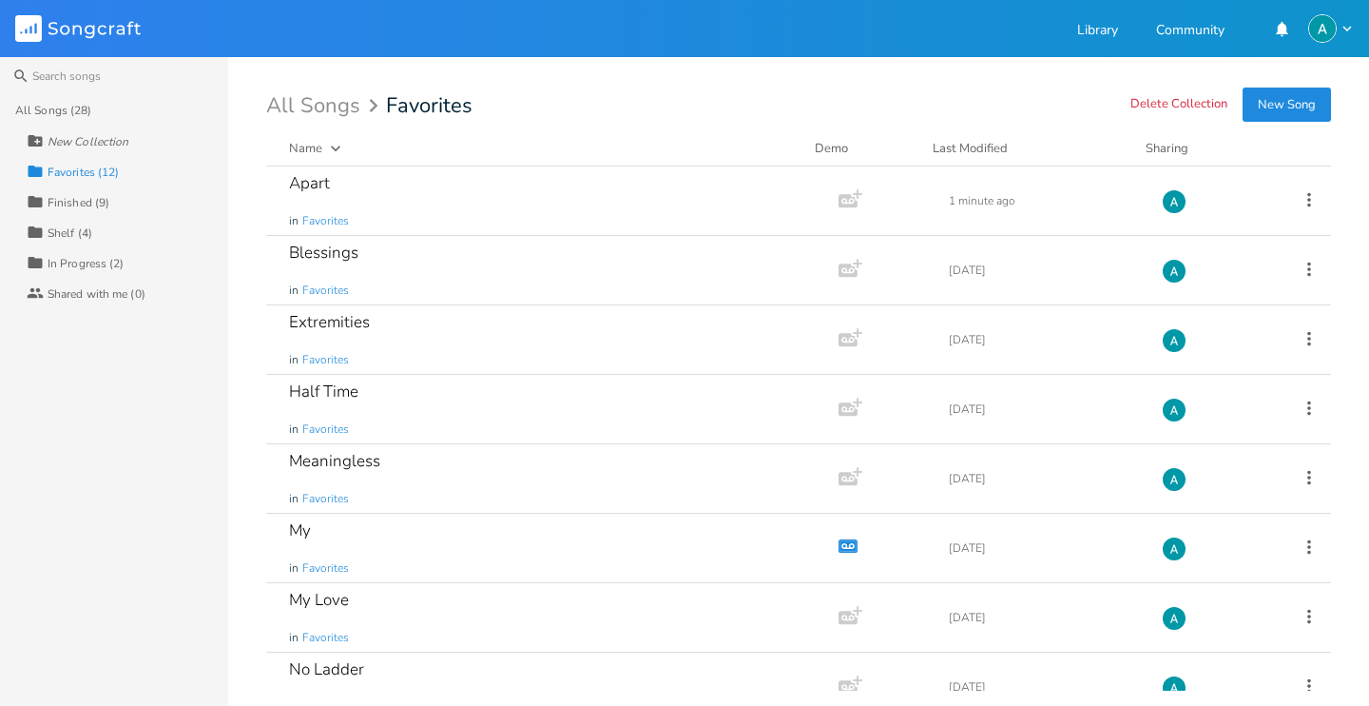
click at [125, 332] on div "All Songs (28) New Collection Collection Favorites (12) Collection Finished (9)…" at bounding box center [114, 400] width 228 height 610
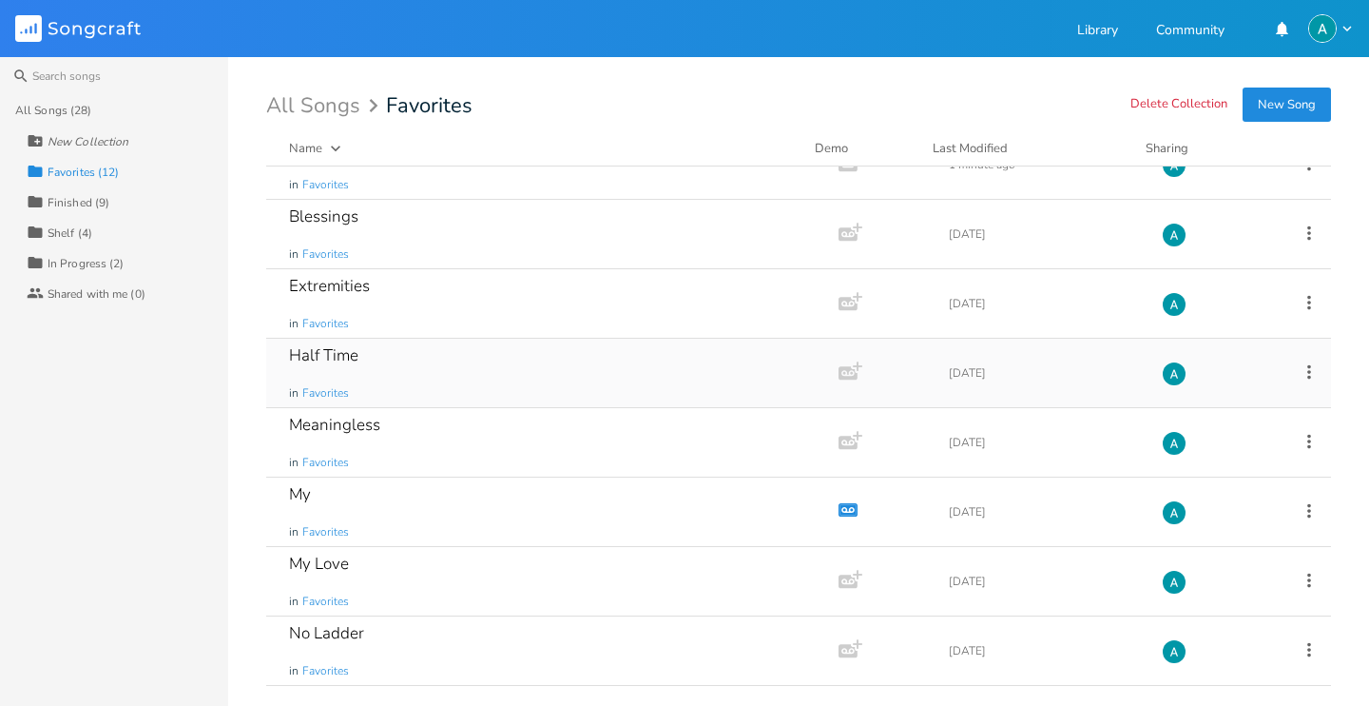
scroll to position [9, 0]
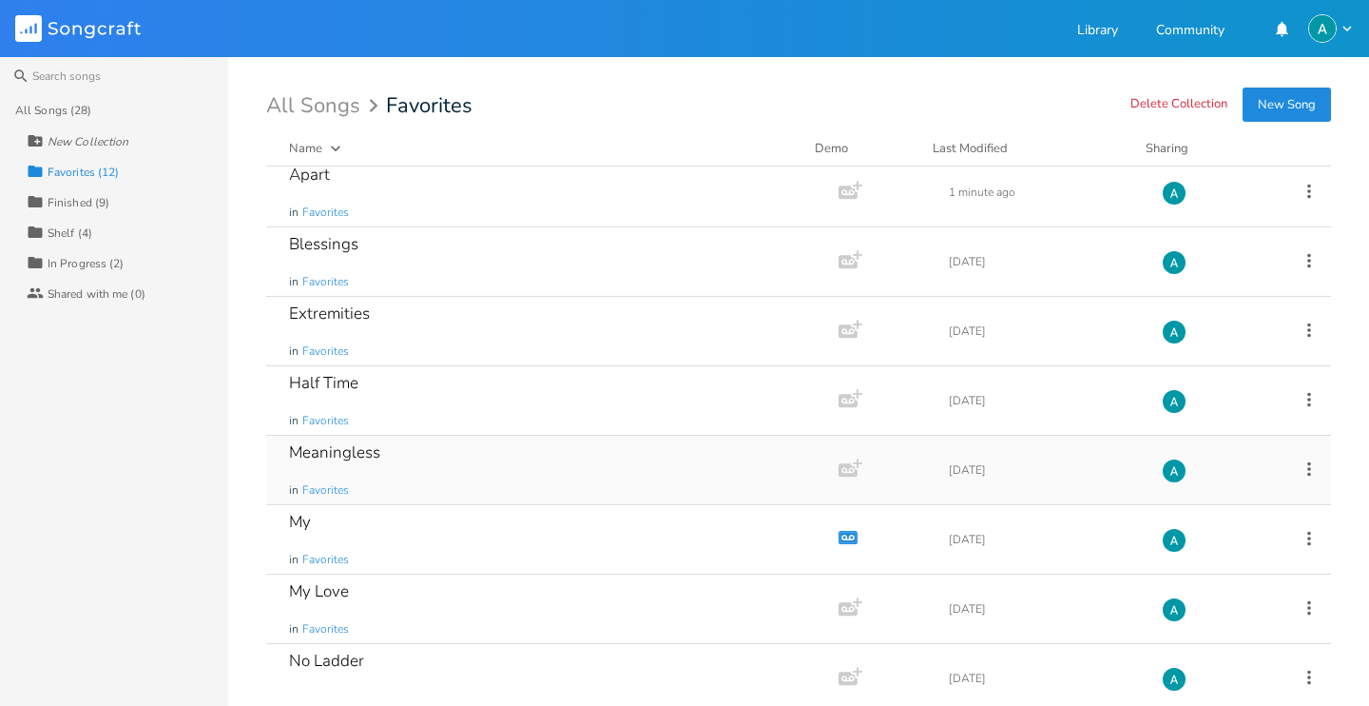
click at [410, 463] on div "Meaningless in Favorites" at bounding box center [548, 470] width 519 height 68
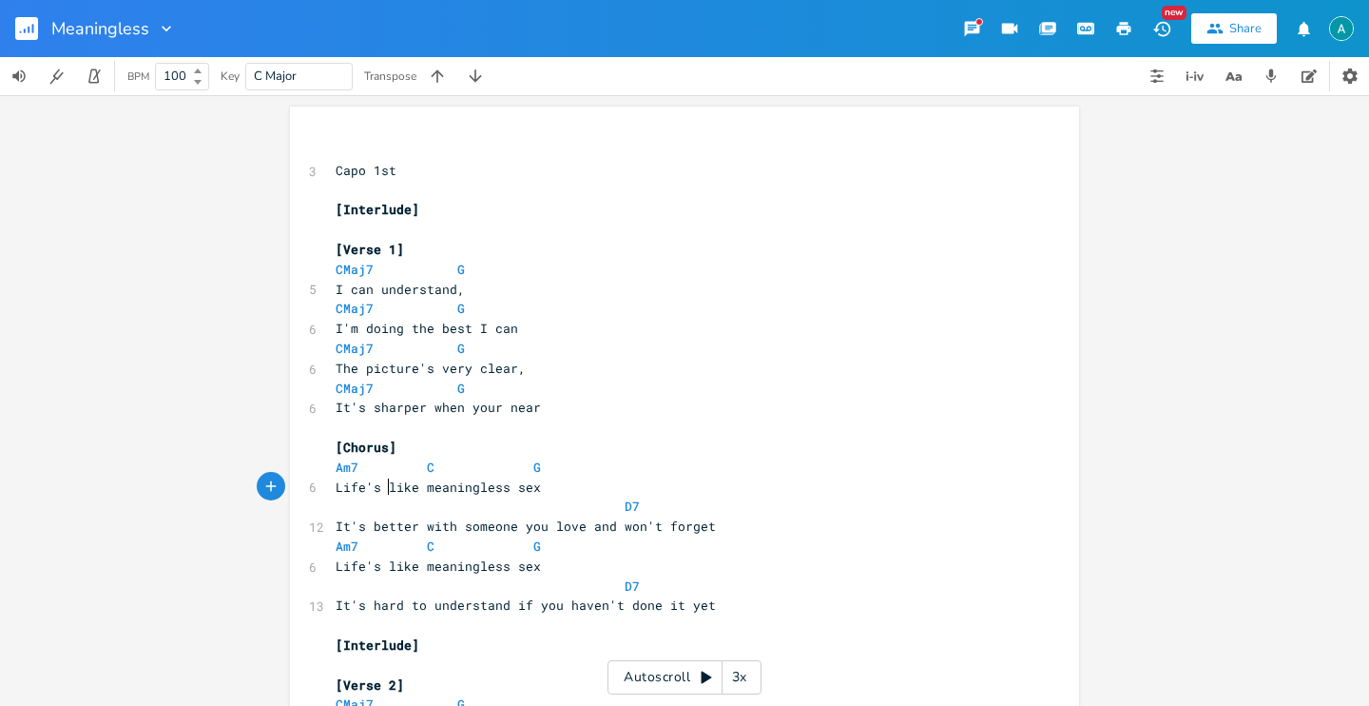
click at [382, 494] on pre "Life's like meaningless sex" at bounding box center [675, 487] width 687 height 20
click at [382, 494] on span "Life's like meaningless sex" at bounding box center [438, 486] width 205 height 17
type textarea "Life's like meaningless sex"
click at [382, 494] on span "Life's like meaningless sex" at bounding box center [438, 486] width 205 height 17
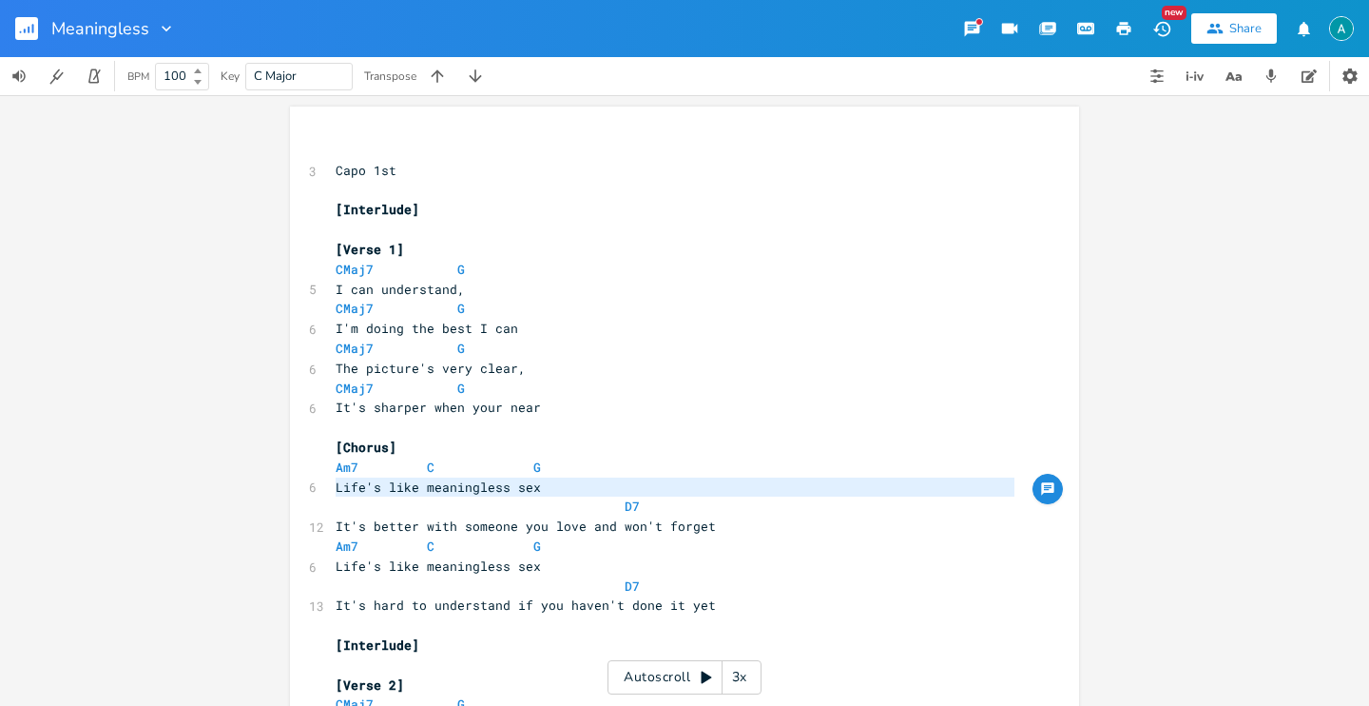
click at [161, 261] on div "Life's like meaningless sex [DEMOGRAPHIC_DATA] ​ 3 Capo 1st ​ [Interlude] ​ [Ve…" at bounding box center [684, 400] width 1369 height 610
click at [32, 25] on icon "button" at bounding box center [33, 29] width 2 height 10
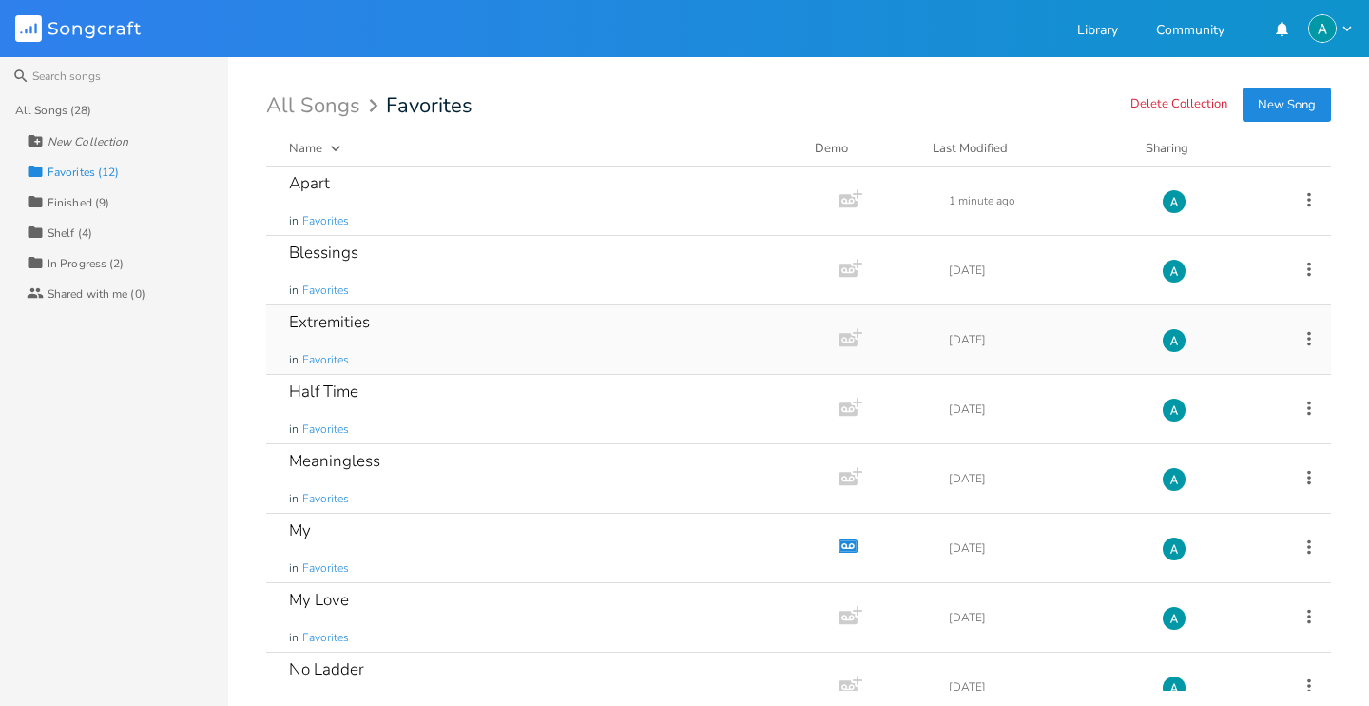
click at [402, 325] on div "Extremities in Favorites" at bounding box center [548, 339] width 519 height 68
click at [440, 260] on div "Blessings in Favorites" at bounding box center [548, 270] width 519 height 68
click at [110, 209] on div "Collection Finished (9)" at bounding box center [128, 201] width 202 height 30
click at [586, 266] on div "Been so in Finished" at bounding box center [548, 270] width 519 height 68
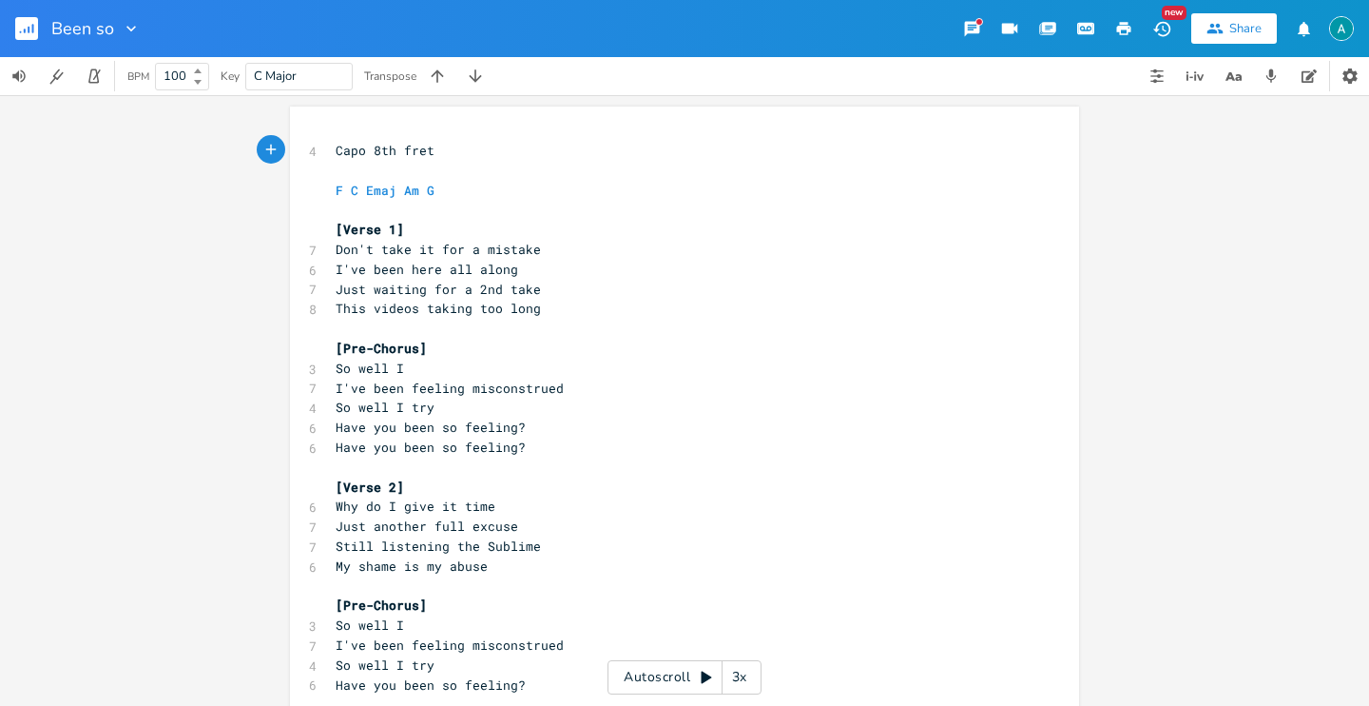
click at [33, 39] on rect "button" at bounding box center [26, 28] width 23 height 23
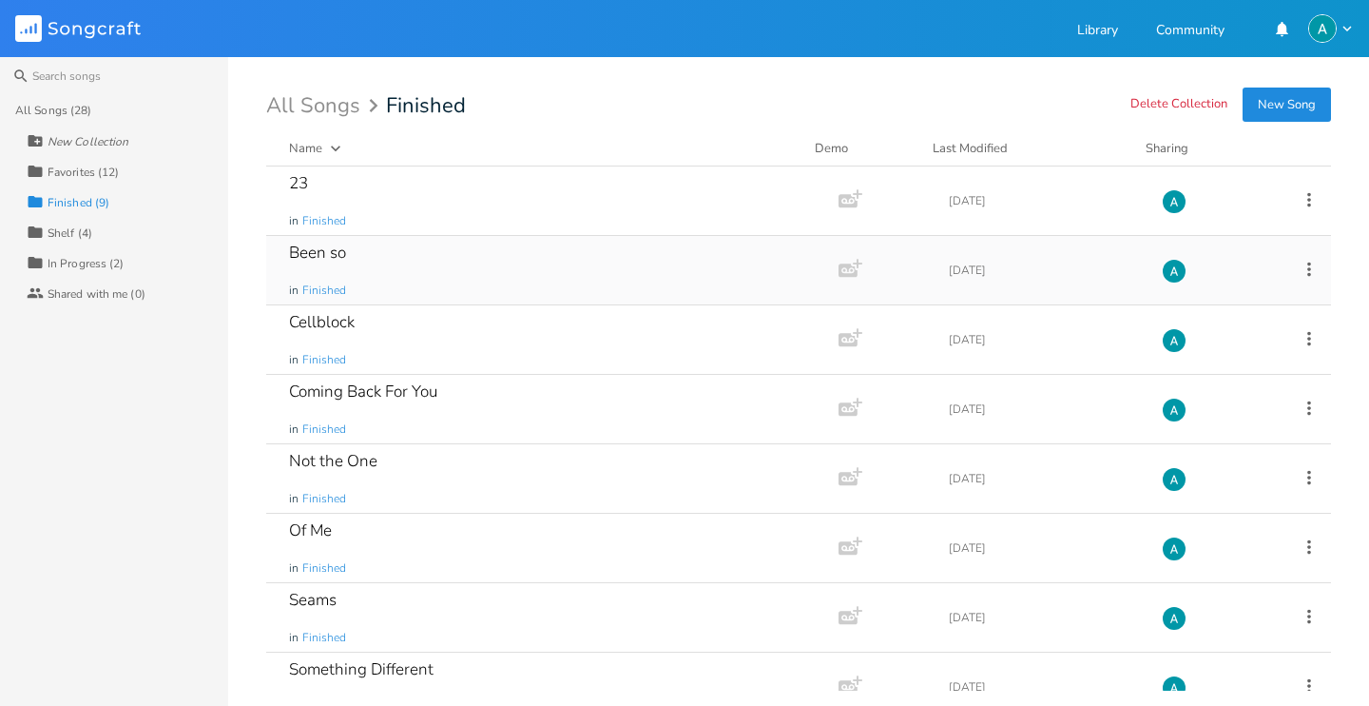
click at [1299, 264] on icon at bounding box center [1309, 269] width 21 height 21
click at [1174, 458] on span "[PERSON_NAME]" at bounding box center [1178, 460] width 51 height 13
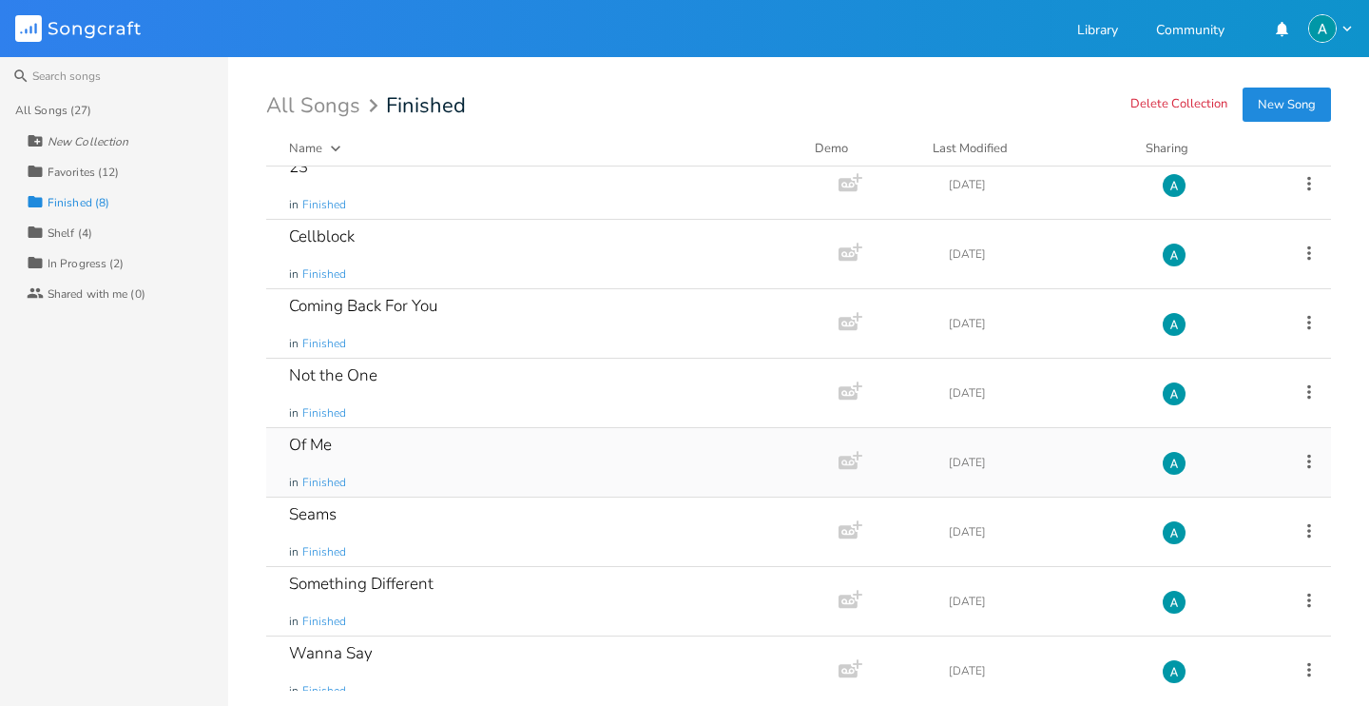
scroll to position [31, 0]
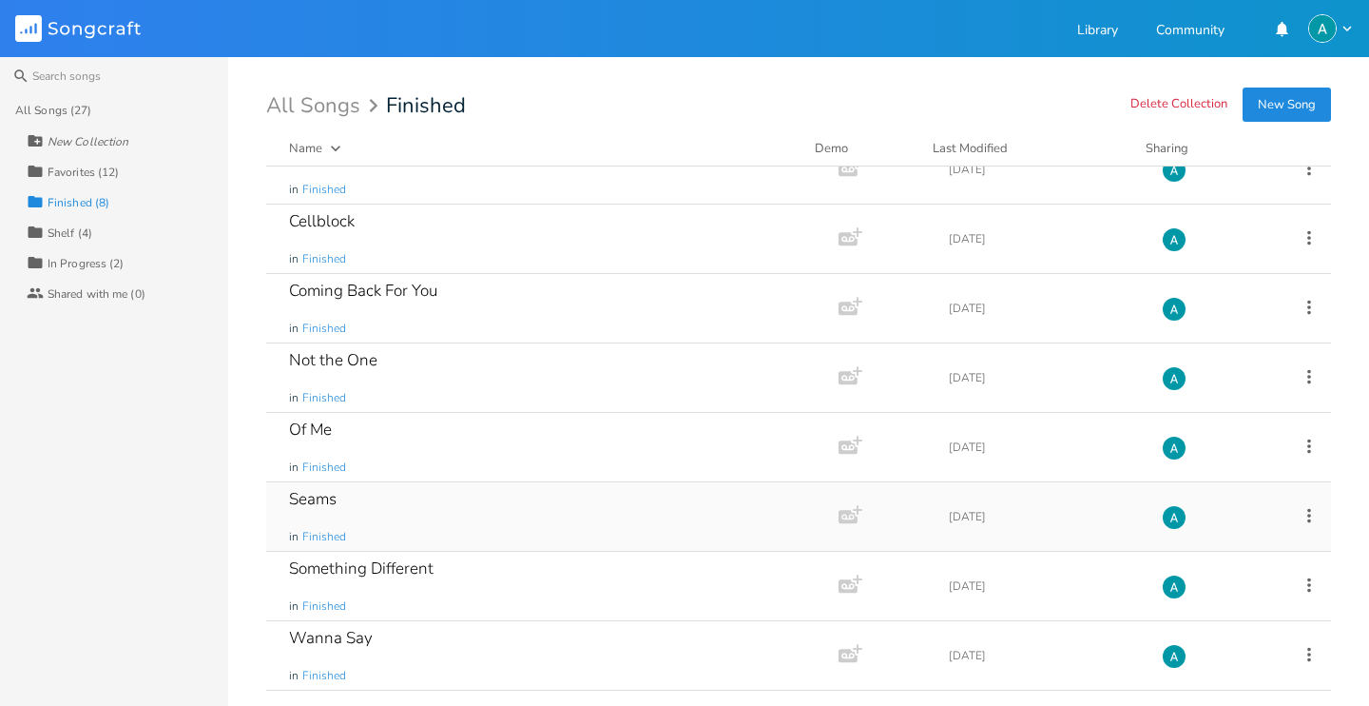
click at [463, 510] on div "Seams in Finished" at bounding box center [548, 516] width 519 height 68
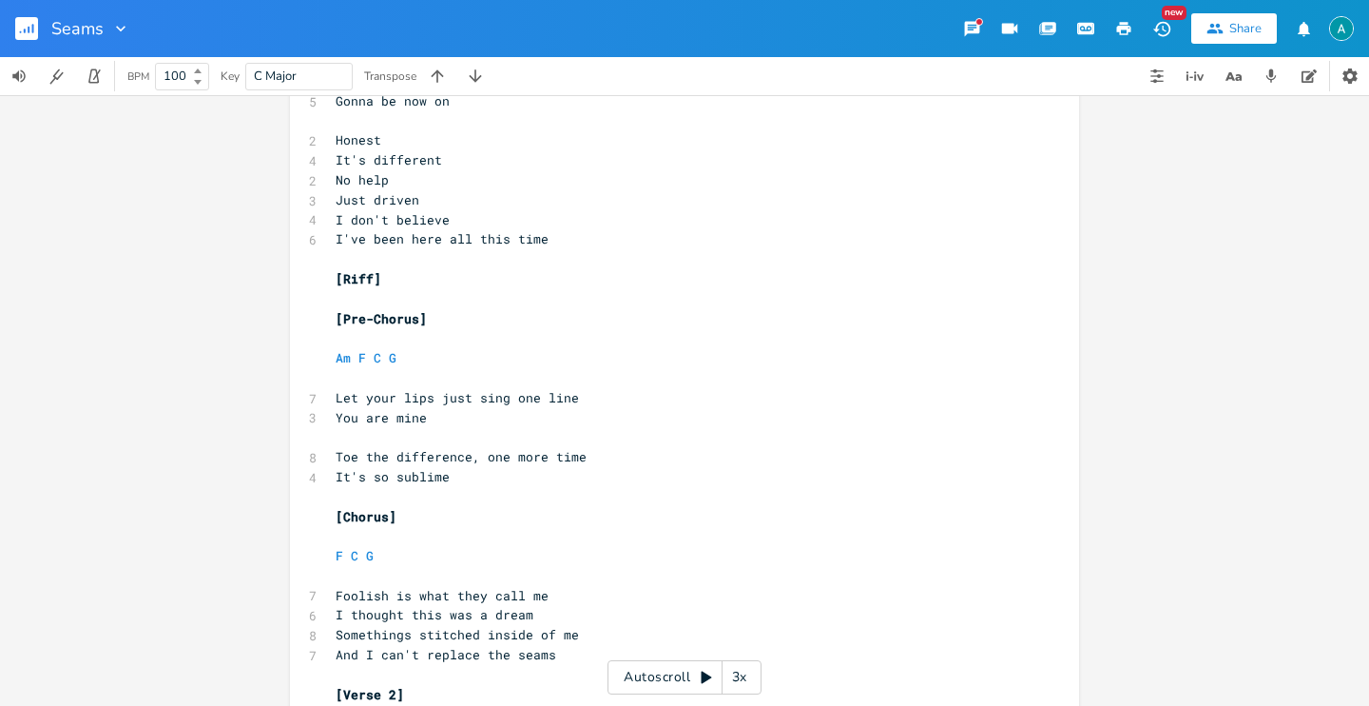
scroll to position [311, 0]
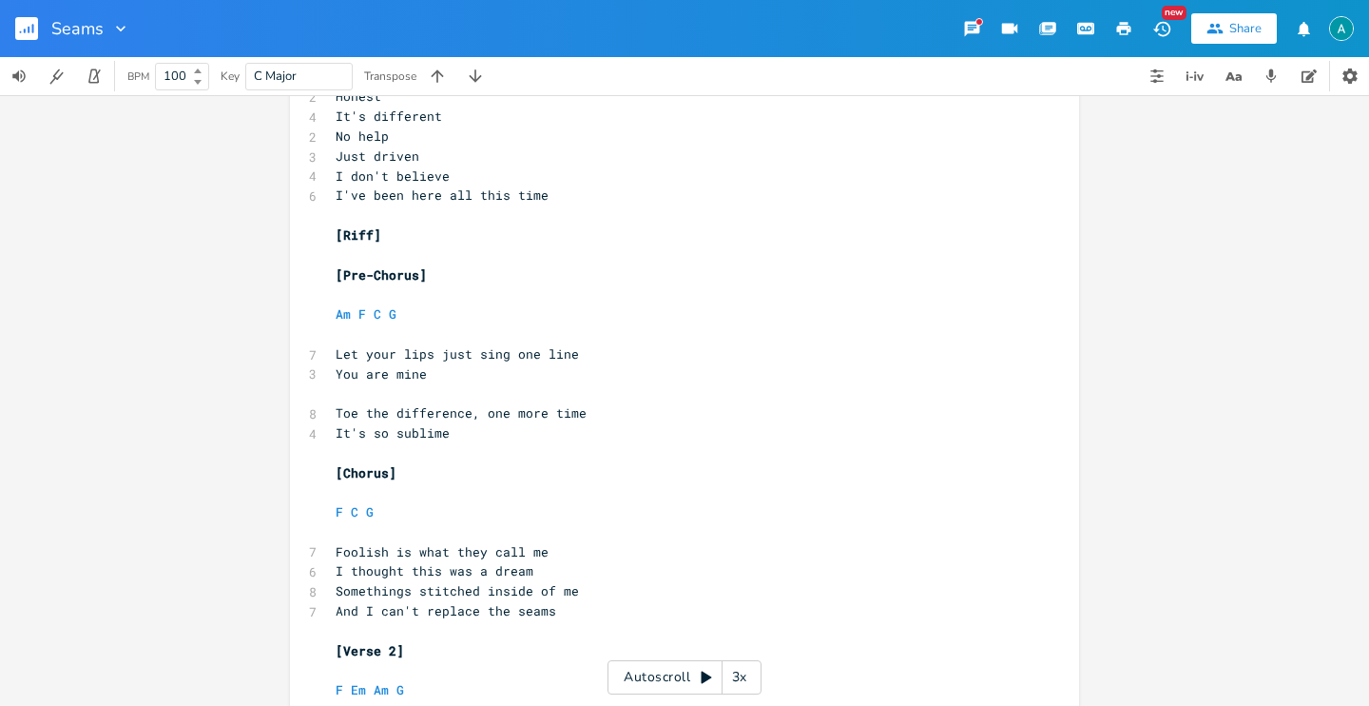
click at [37, 22] on rect "button" at bounding box center [26, 28] width 23 height 23
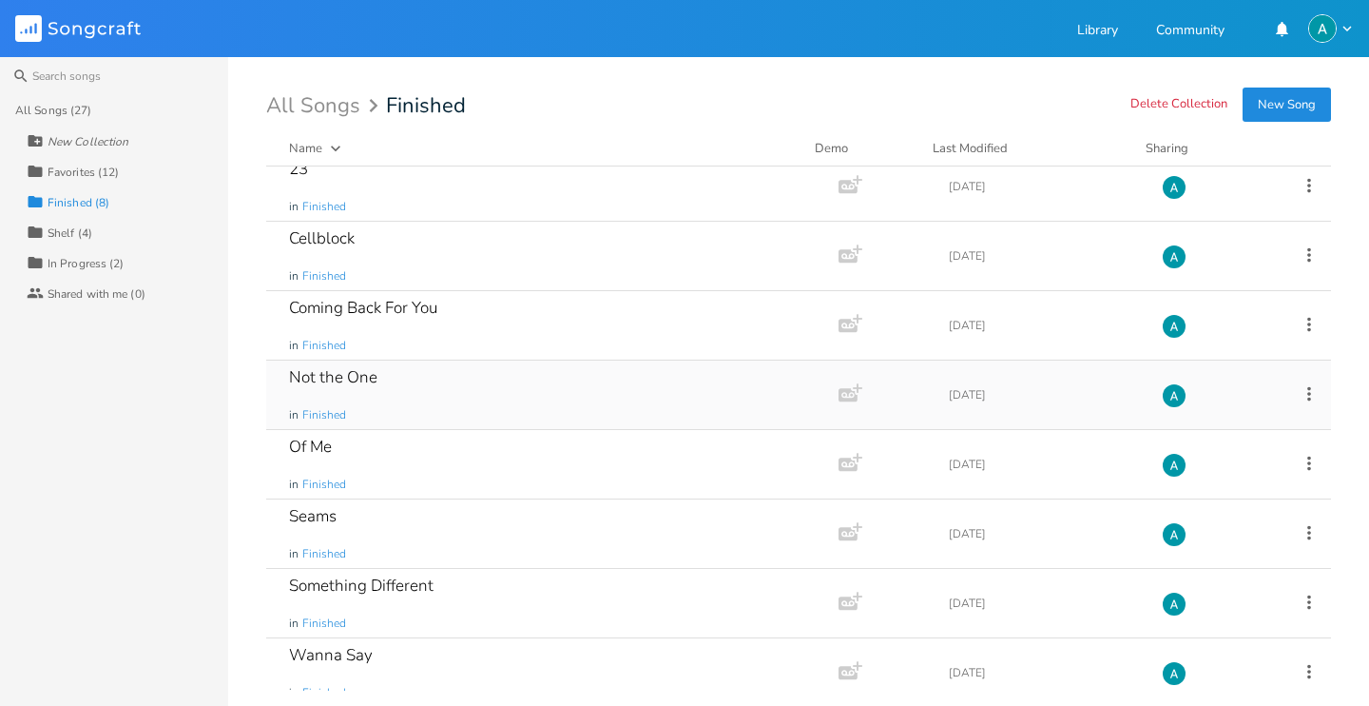
scroll to position [31, 0]
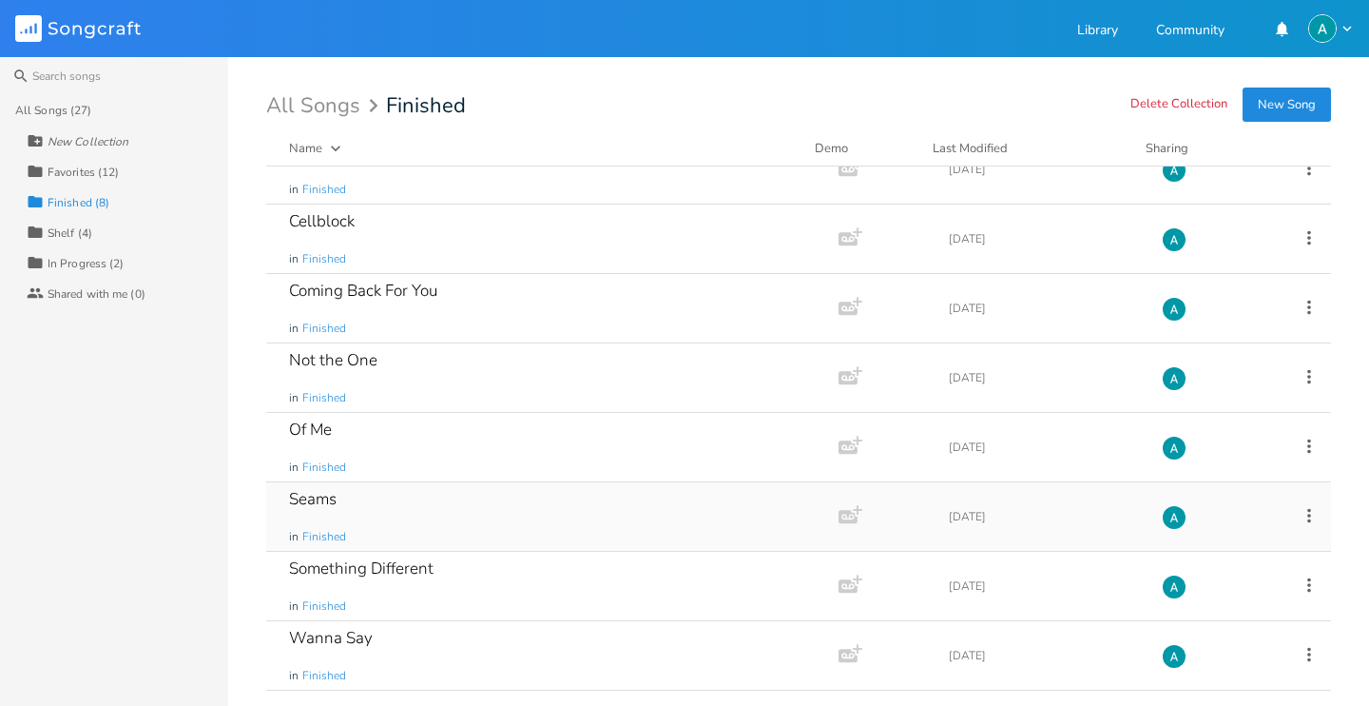
click at [1299, 517] on icon at bounding box center [1309, 515] width 21 height 21
click at [1178, 497] on span "[PERSON_NAME]" at bounding box center [1178, 495] width 51 height 13
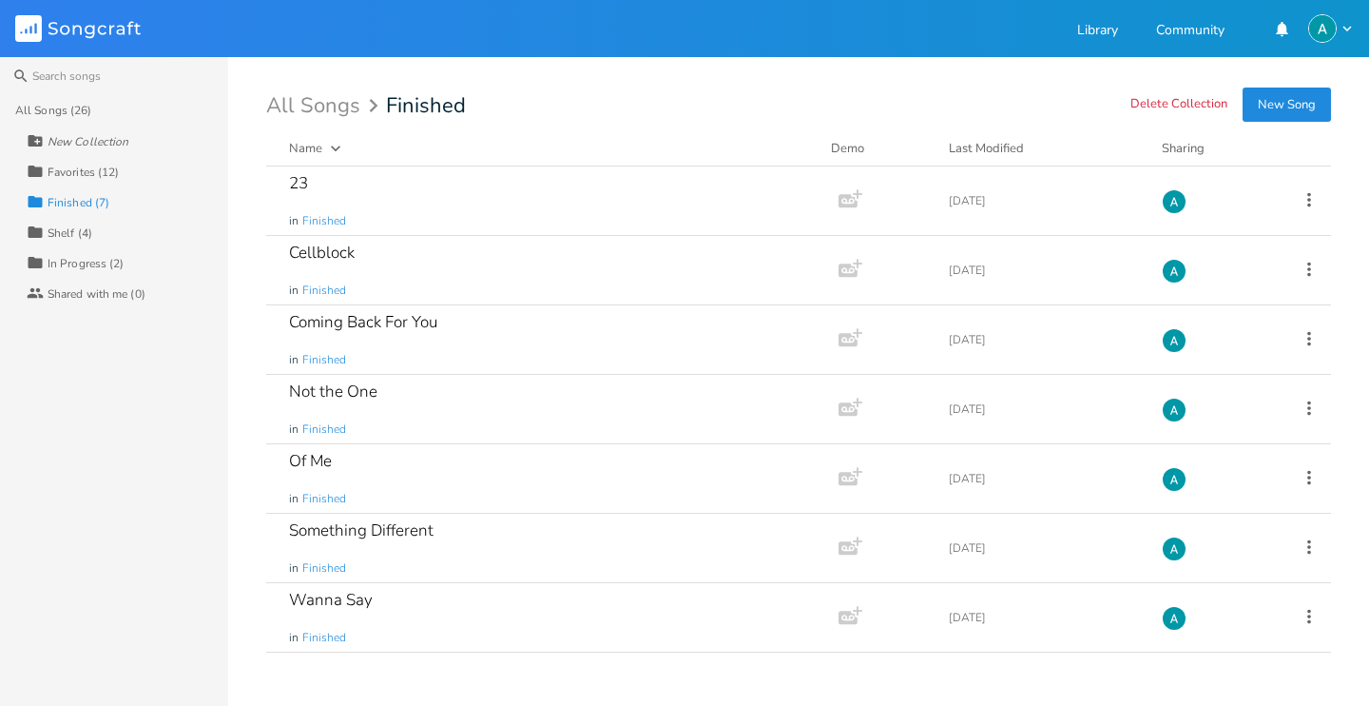
click at [132, 259] on div "Collection In Progress (2)" at bounding box center [128, 262] width 202 height 30
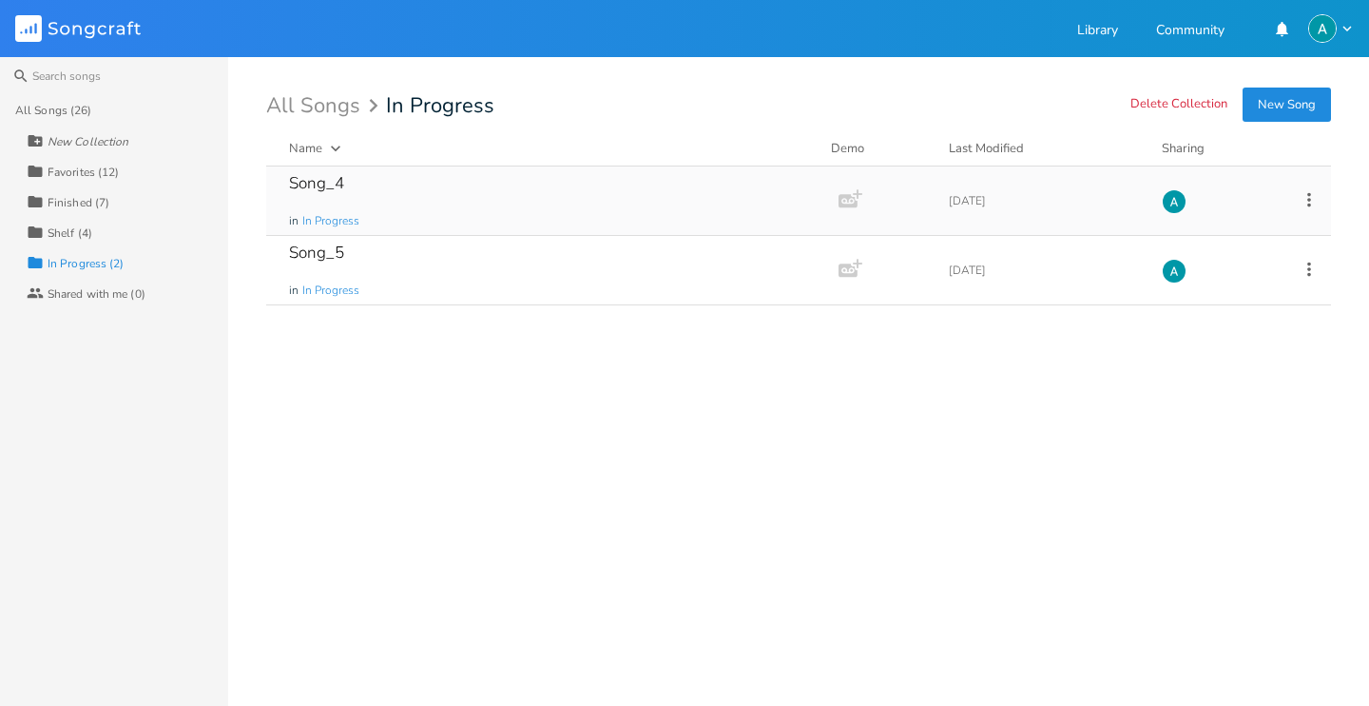
click at [628, 213] on div "Song_4 in In Progress" at bounding box center [548, 200] width 519 height 68
click at [110, 235] on div "Collection Shelf (4)" at bounding box center [128, 232] width 202 height 30
